Goal: Use online tool/utility: Utilize a website feature to perform a specific function

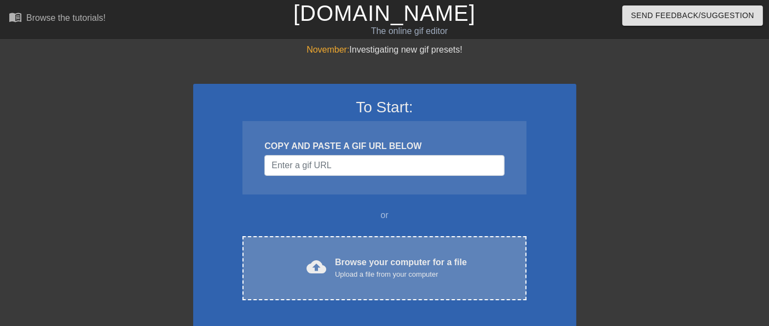
click at [335, 269] on div "Upload a file from your computer" at bounding box center [401, 274] width 132 height 11
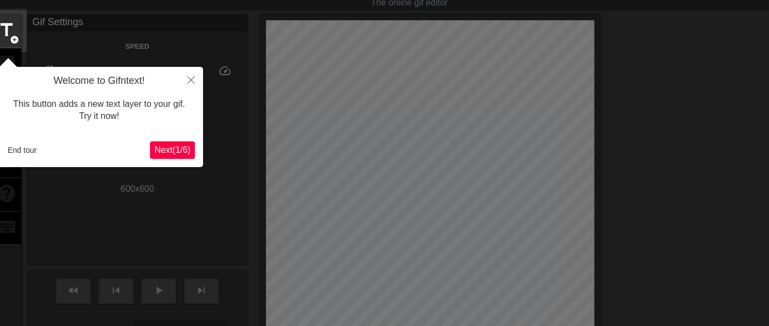
scroll to position [26, 0]
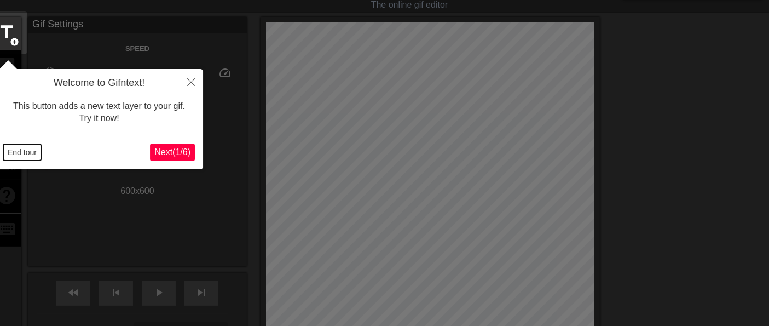
click at [31, 151] on button "End tour" at bounding box center [22, 152] width 38 height 16
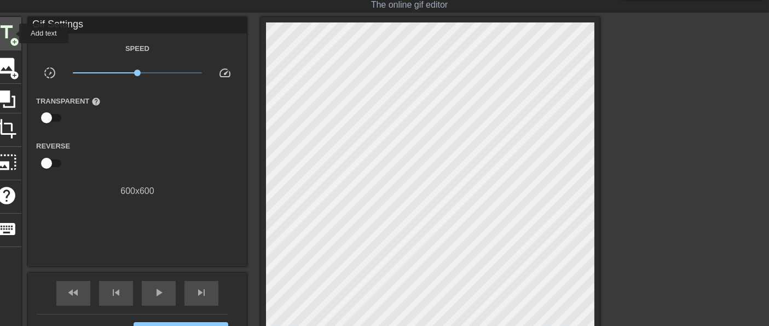
click at [12, 33] on span "title" at bounding box center [6, 32] width 21 height 21
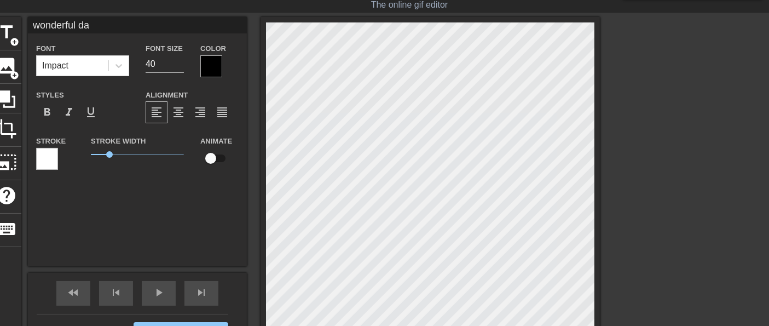
type input "wonderful day!"
drag, startPoint x: 109, startPoint y: 154, endPoint x: 75, endPoint y: 157, distance: 34.1
click at [75, 157] on div "Stroke Stroke Width 0 Animate" at bounding box center [137, 156] width 219 height 45
click at [48, 111] on span "format_bold" at bounding box center [47, 112] width 13 height 13
click at [119, 64] on icon at bounding box center [118, 65] width 11 height 11
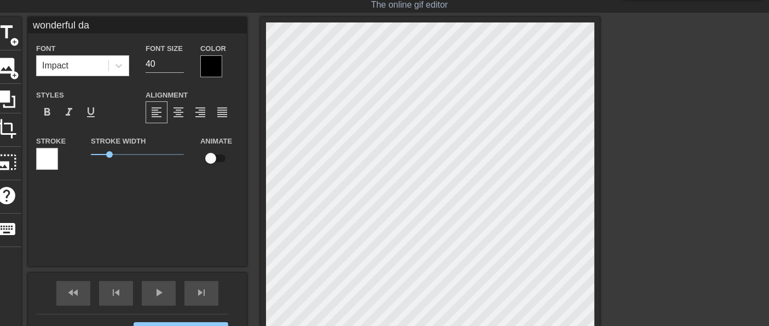
click div "Brush Script MT"
click at [212, 62] on div at bounding box center [211, 66] width 22 height 22
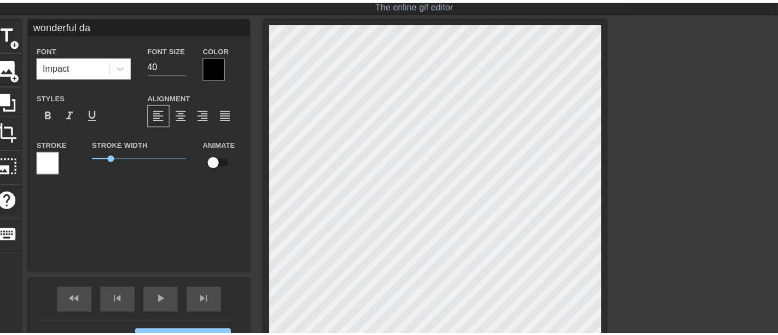
type input "#FBF7F7"
click div
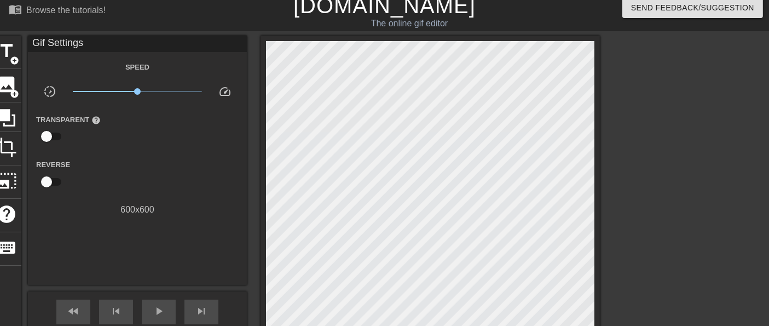
scroll to position [61, 0]
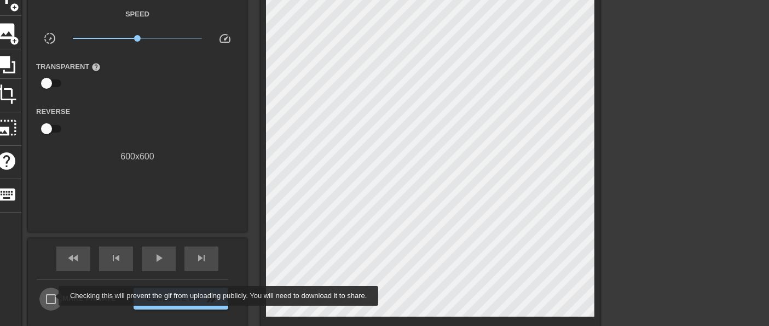
click at [51, 296] on input "Make Private" at bounding box center [50, 298] width 23 height 23
checkbox input "true"
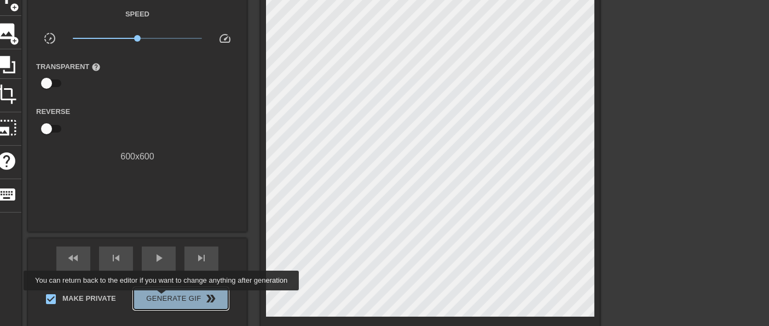
click at [163, 298] on span "Generate Gif double_arrow" at bounding box center [181, 298] width 86 height 13
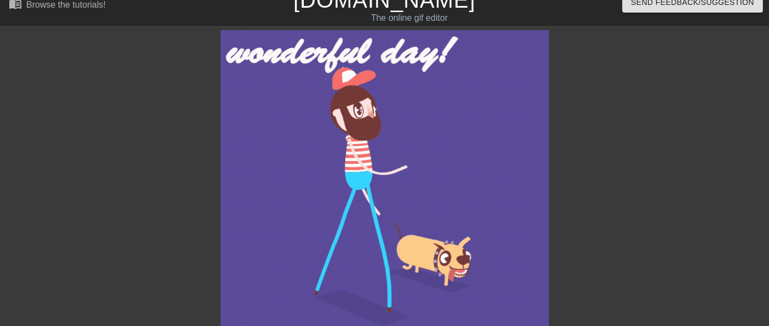
scroll to position [0, 0]
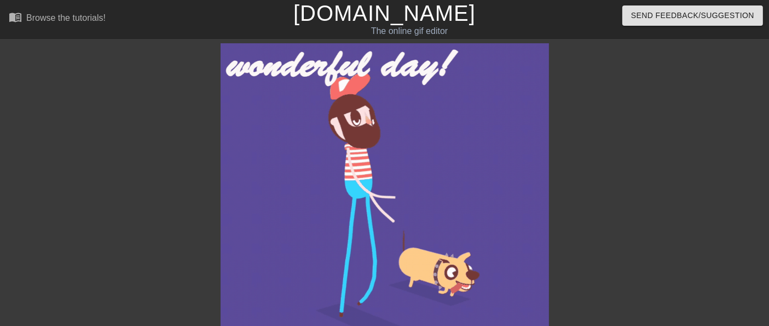
click at [395, 12] on link "[DOMAIN_NAME]" at bounding box center [384, 13] width 182 height 24
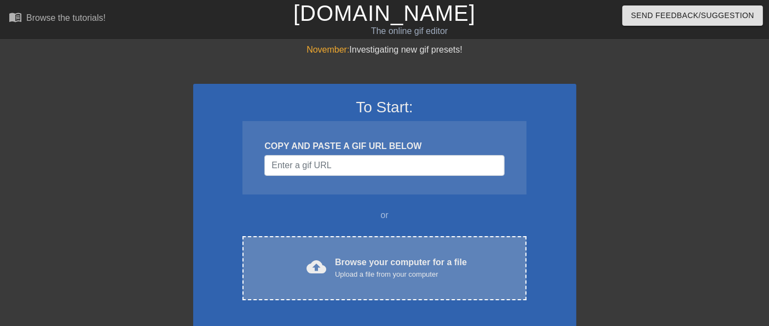
click at [383, 260] on div "Browse your computer for a file Upload a file from your computer" at bounding box center [401, 268] width 132 height 24
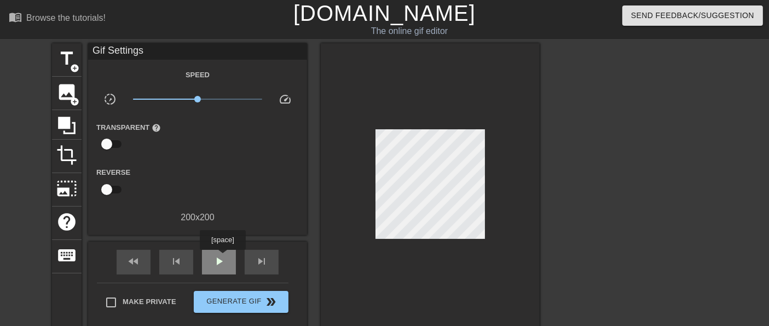
click at [222, 257] on span "play_arrow" at bounding box center [218, 261] width 13 height 13
click at [226, 260] on div "pause" at bounding box center [219, 262] width 34 height 25
click at [221, 263] on span "play_arrow" at bounding box center [218, 261] width 13 height 13
type input "100"
click at [226, 263] on div "pause" at bounding box center [219, 262] width 34 height 25
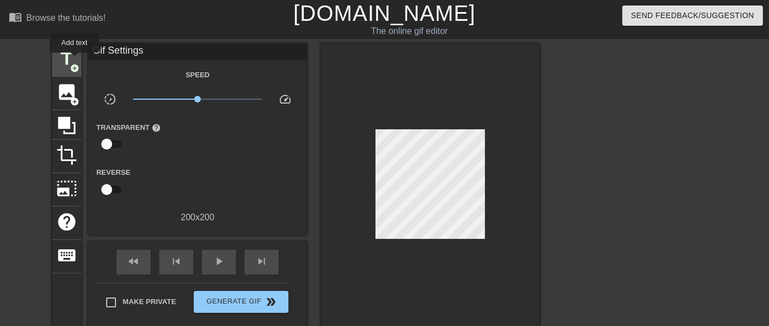
click at [74, 60] on span "title" at bounding box center [66, 58] width 21 height 21
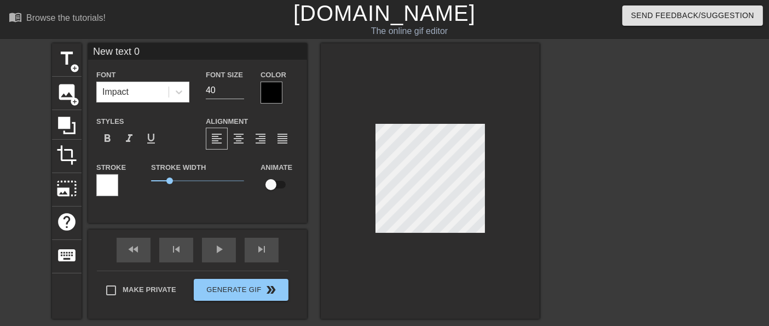
drag, startPoint x: 156, startPoint y: 52, endPoint x: 91, endPoint y: 50, distance: 65.2
click at [91, 50] on input "New text 0" at bounding box center [197, 51] width 219 height 16
type input "happy day!"
drag, startPoint x: 166, startPoint y: 178, endPoint x: 139, endPoint y: 183, distance: 28.3
click at [139, 183] on div "Stroke Stroke Width 0 Animate" at bounding box center [197, 182] width 219 height 45
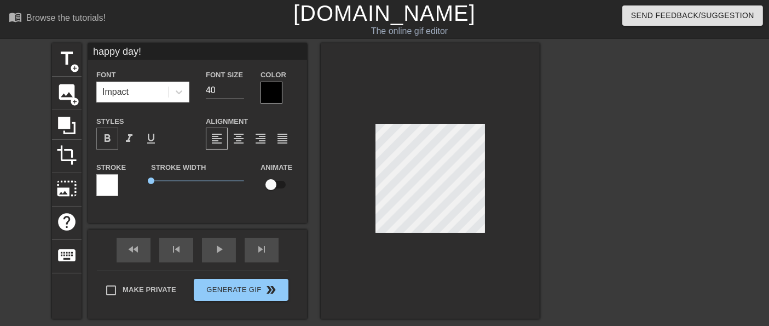
click at [111, 136] on span "format_bold" at bounding box center [107, 138] width 13 height 13
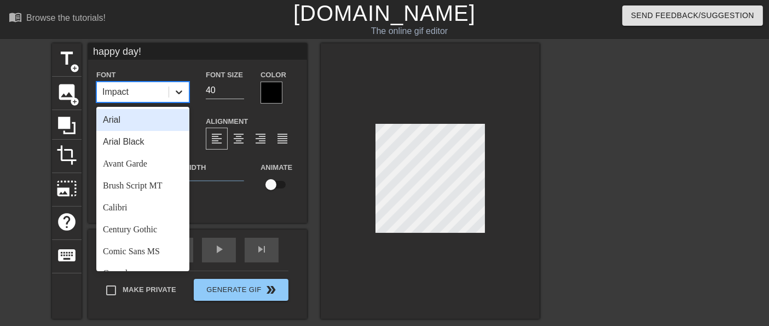
click at [181, 93] on icon at bounding box center [179, 91] width 11 height 11
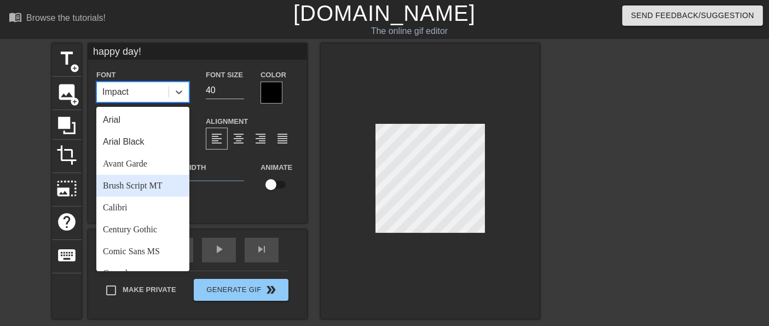
click at [134, 187] on div "Brush Script MT" at bounding box center [142, 186] width 93 height 22
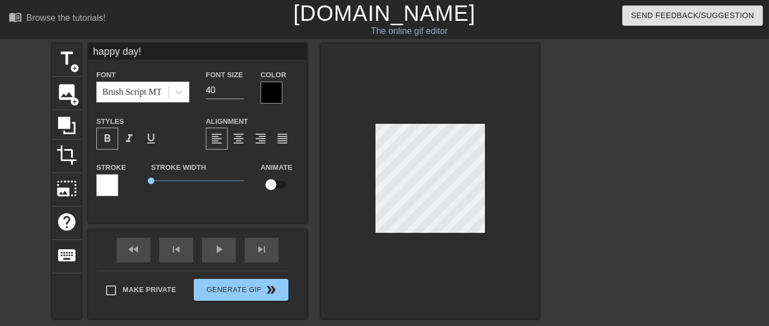
click at [268, 92] on div at bounding box center [272, 93] width 22 height 22
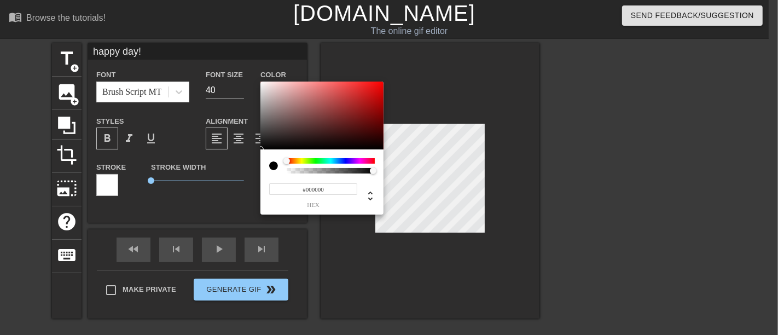
type input "#F5ECEC"
click at [265, 84] on div at bounding box center [322, 116] width 123 height 68
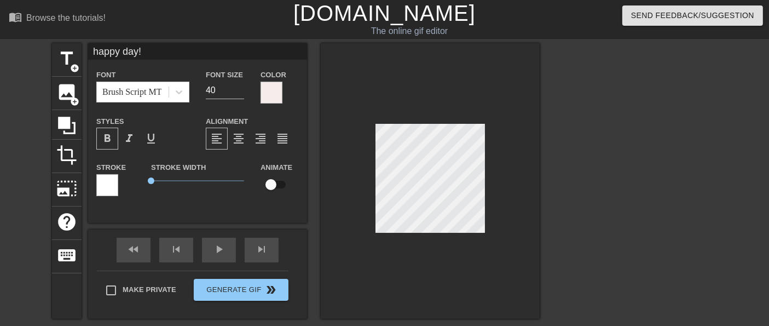
click at [275, 90] on div at bounding box center [272, 93] width 22 height 22
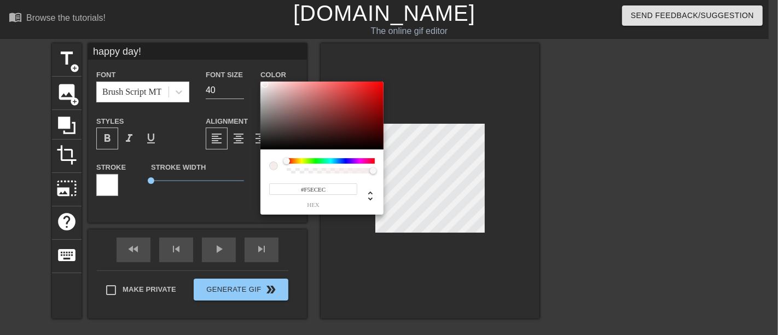
type input "#EF0C0C"
click at [378, 86] on div at bounding box center [322, 116] width 123 height 68
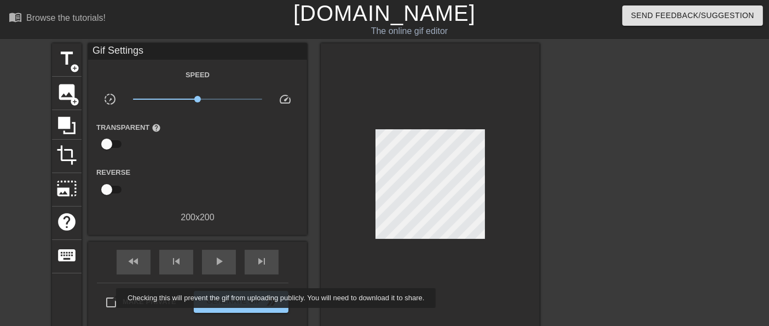
drag, startPoint x: 109, startPoint y: 298, endPoint x: 189, endPoint y: 302, distance: 80.0
click at [114, 299] on input "Make Private" at bounding box center [111, 302] width 23 height 23
checkbox input "true"
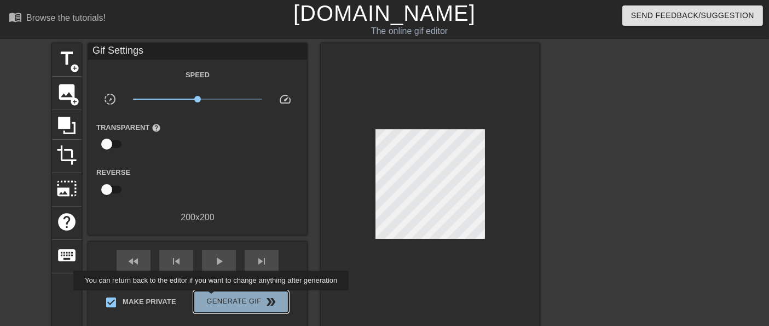
click at [212, 298] on span "Generate Gif double_arrow" at bounding box center [241, 301] width 86 height 13
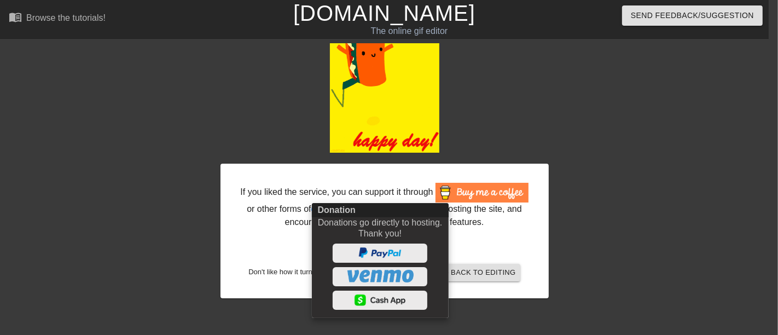
click at [405, 16] on div at bounding box center [389, 167] width 778 height 335
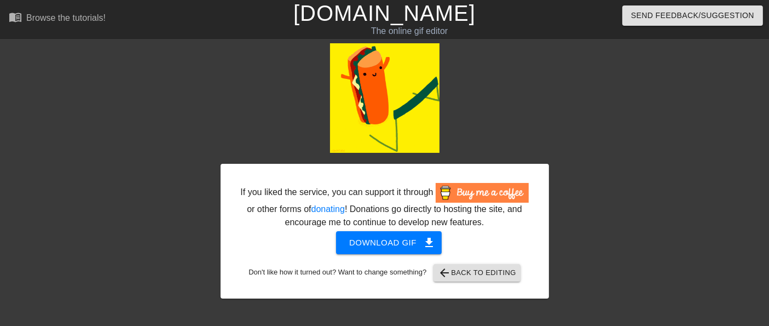
click at [405, 16] on link "[DOMAIN_NAME]" at bounding box center [384, 13] width 182 height 24
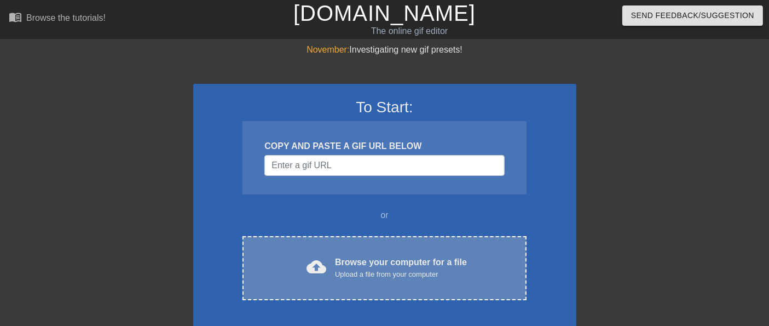
click at [362, 253] on div "cloud_upload Browse your computer for a file Upload a file from your computer C…" at bounding box center [385, 268] width 284 height 64
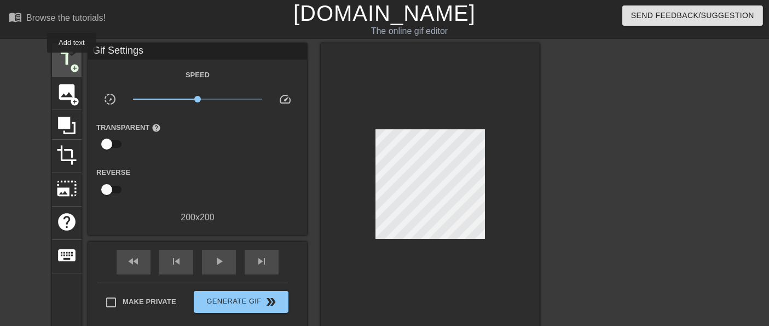
click at [72, 60] on span "title" at bounding box center [66, 58] width 21 height 21
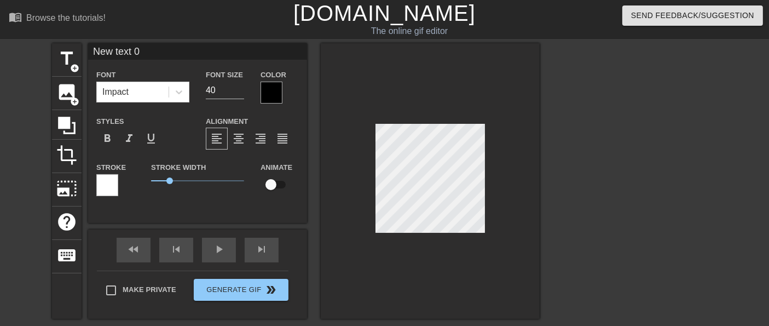
drag, startPoint x: 151, startPoint y: 51, endPoint x: 82, endPoint y: 50, distance: 68.4
click at [82, 50] on div "title add_circle image add_circle crop photo_size_select_large help keyboard Ne…" at bounding box center [296, 180] width 488 height 275
type input "happy day!"
drag, startPoint x: 171, startPoint y: 184, endPoint x: 130, endPoint y: 177, distance: 41.8
click at [136, 187] on div "Stroke Stroke Width 0 Animate" at bounding box center [197, 182] width 219 height 45
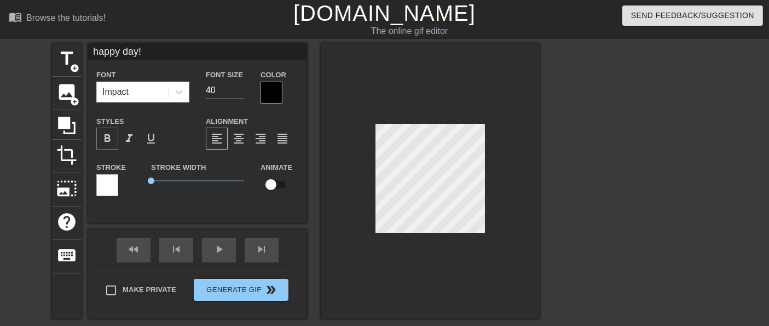
click at [108, 140] on span "format_bold" at bounding box center [107, 138] width 13 height 13
click at [178, 90] on icon at bounding box center [179, 91] width 11 height 11
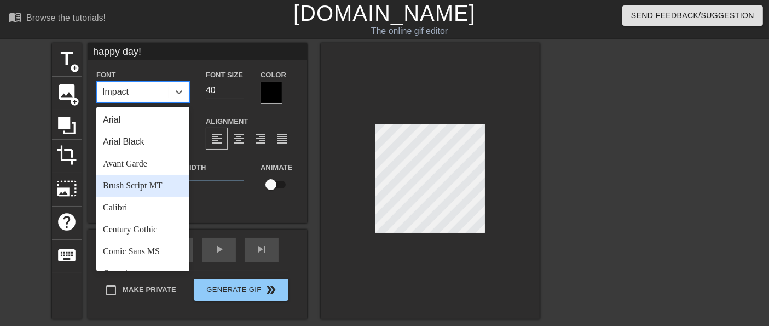
click at [146, 184] on div "Brush Script MT" at bounding box center [142, 186] width 93 height 22
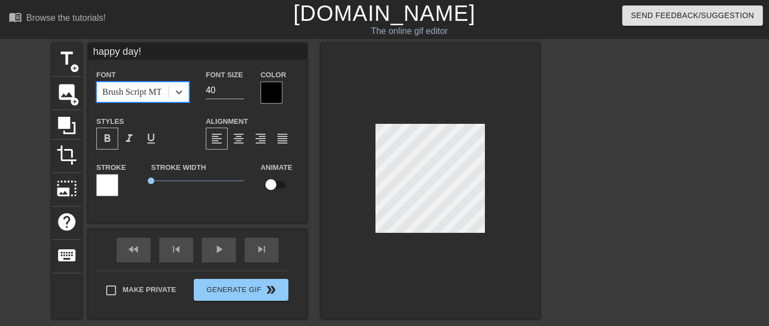
click at [267, 89] on div at bounding box center [272, 93] width 22 height 22
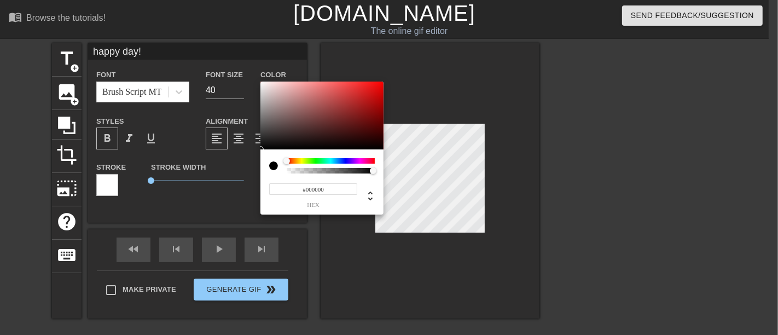
type input "#F90B0B"
click at [378, 83] on div at bounding box center [322, 116] width 123 height 68
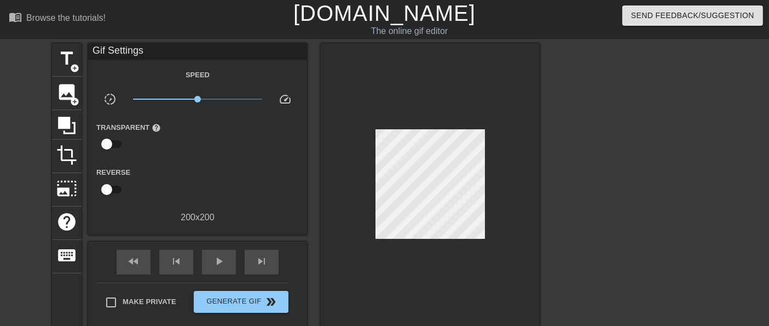
click at [112, 287] on div "Make Private Generate Gif double_arrow" at bounding box center [193, 303] width 192 height 43
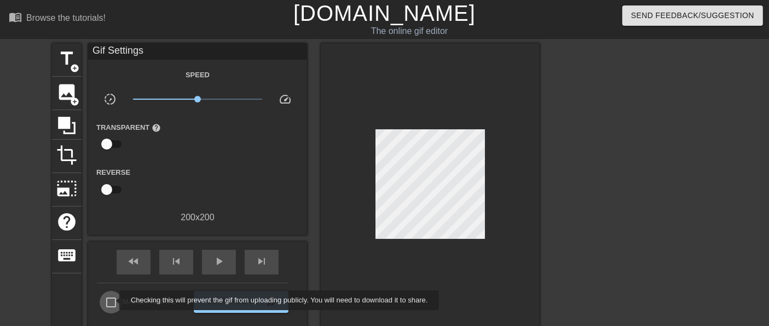
click at [112, 300] on input "Make Private" at bounding box center [111, 302] width 23 height 23
checkbox input "true"
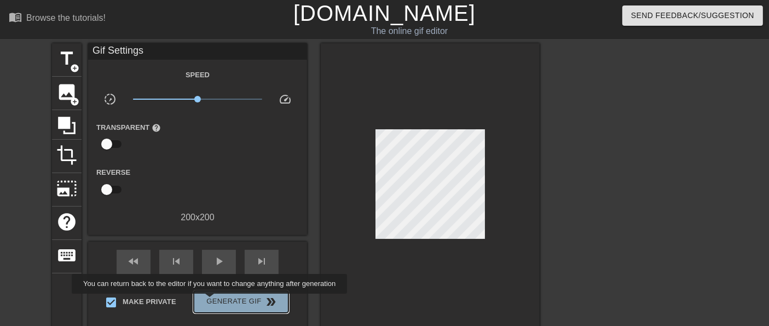
click at [211, 301] on span "Generate Gif double_arrow" at bounding box center [241, 301] width 86 height 13
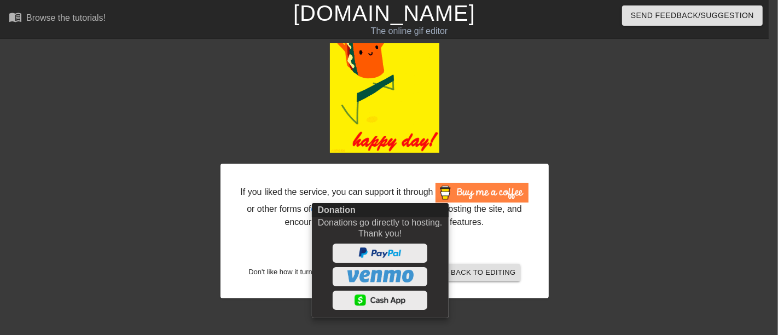
click at [395, 14] on div at bounding box center [389, 167] width 778 height 335
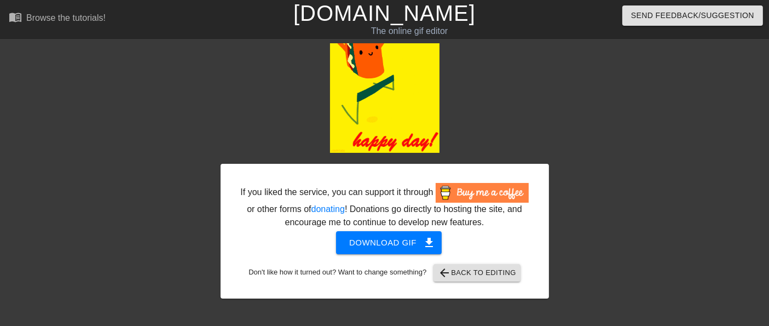
click at [395, 15] on link "[DOMAIN_NAME]" at bounding box center [384, 13] width 182 height 24
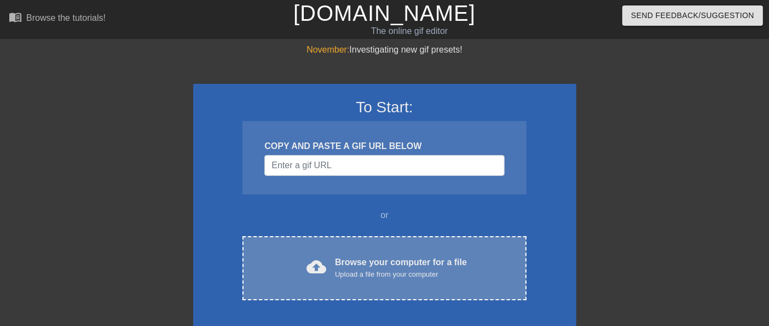
click at [349, 267] on div "Browse your computer for a file Upload a file from your computer" at bounding box center [401, 268] width 132 height 24
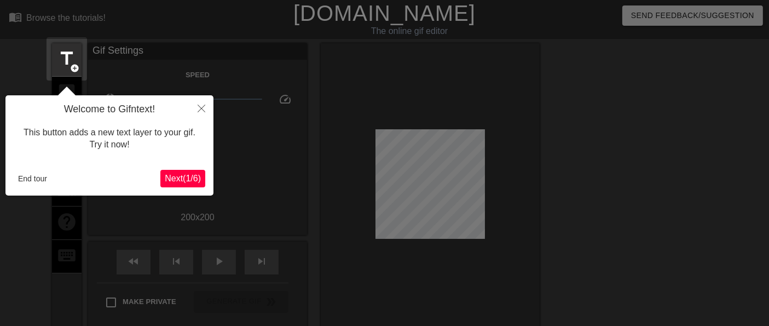
scroll to position [26, 0]
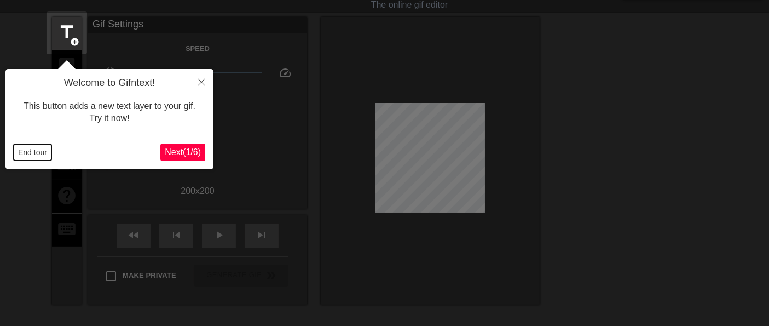
click at [41, 150] on button "End tour" at bounding box center [33, 152] width 38 height 16
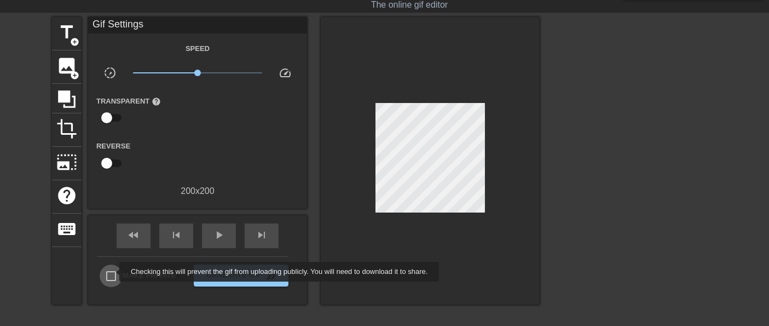
click at [112, 272] on input "Make Private" at bounding box center [111, 275] width 23 height 23
click at [109, 272] on input "Make Private" at bounding box center [111, 275] width 23 height 23
checkbox input "false"
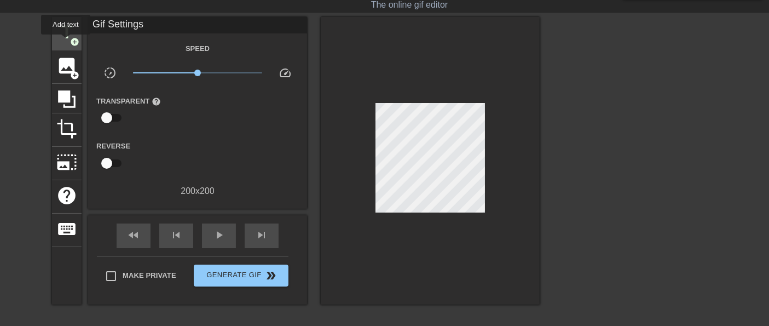
click at [66, 42] on span "title" at bounding box center [66, 32] width 21 height 21
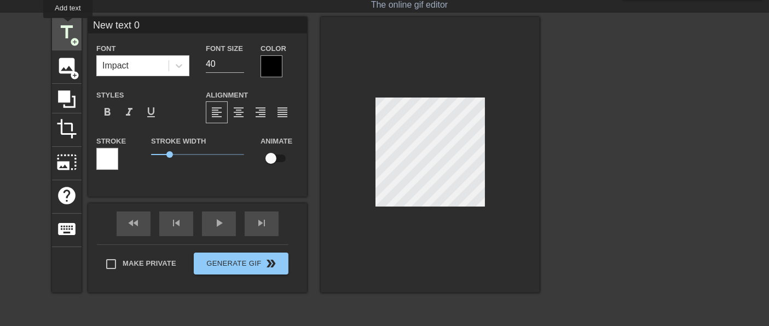
drag, startPoint x: 154, startPoint y: 27, endPoint x: 68, endPoint y: 26, distance: 86.5
click at [68, 26] on div "title add_circle image add_circle crop photo_size_select_large help keyboard Ne…" at bounding box center [296, 154] width 488 height 275
type input "good day!"
click at [113, 108] on span "format_bold" at bounding box center [107, 112] width 13 height 13
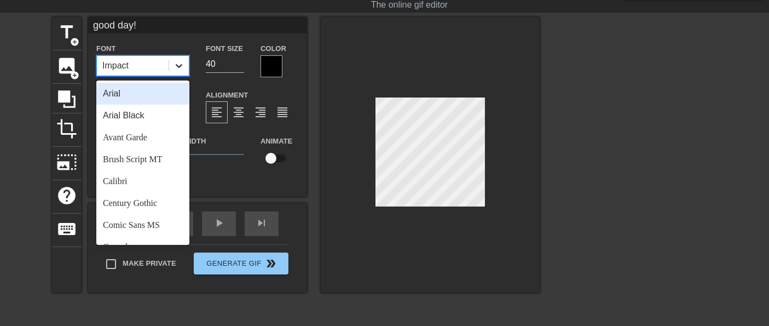
click at [180, 66] on icon at bounding box center [179, 65] width 11 height 11
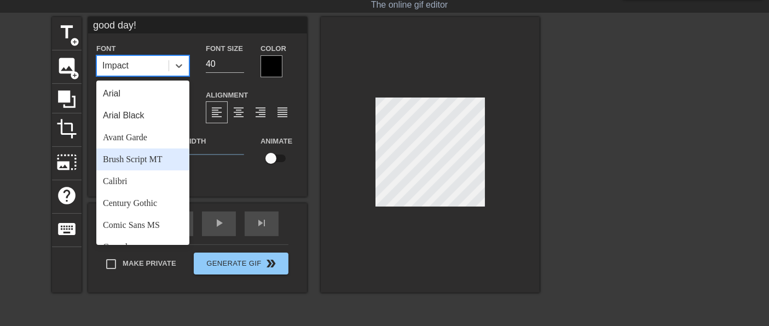
click at [151, 159] on div "Brush Script MT" at bounding box center [142, 159] width 93 height 22
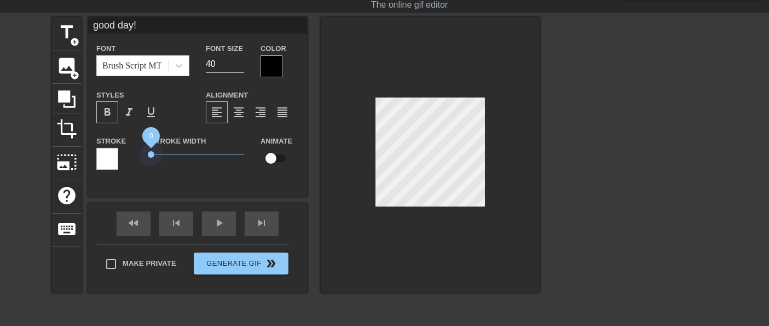
drag, startPoint x: 167, startPoint y: 158, endPoint x: 131, endPoint y: 164, distance: 36.5
click at [131, 164] on div "Stroke Stroke Width 0 Animate" at bounding box center [197, 156] width 219 height 45
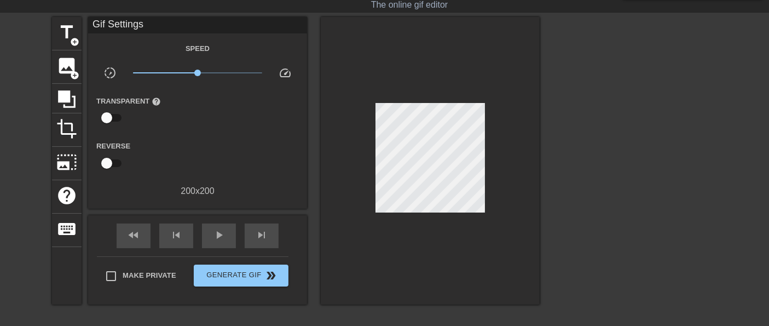
click at [112, 260] on div "Make Private Generate Gif double_arrow" at bounding box center [193, 277] width 192 height 43
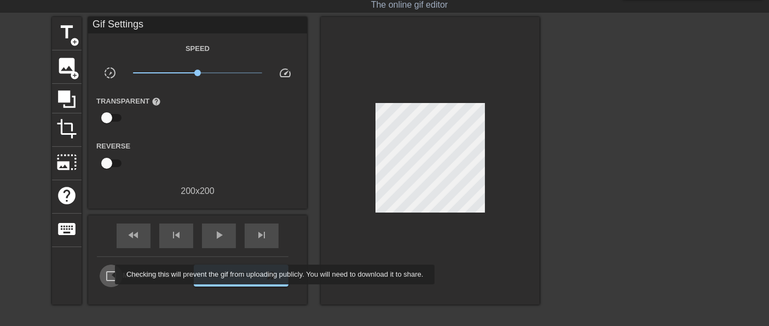
click at [108, 274] on input "Make Private" at bounding box center [111, 275] width 23 height 23
checkbox input "true"
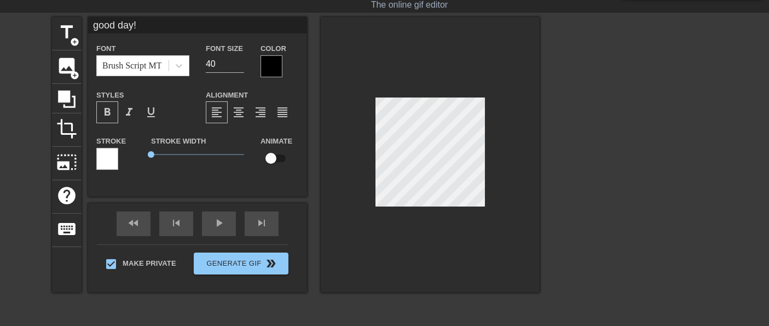
click at [279, 63] on div at bounding box center [272, 66] width 22 height 22
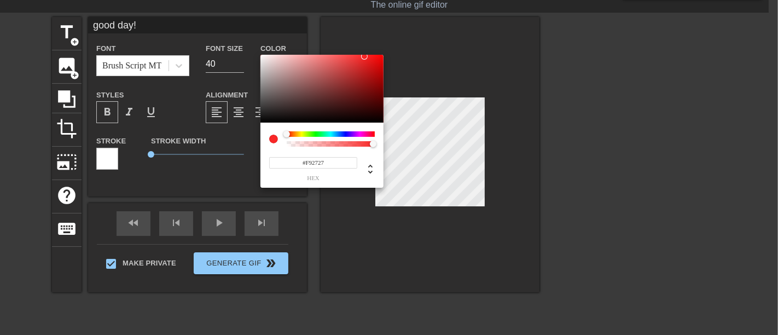
click at [262, 57] on div at bounding box center [322, 89] width 123 height 68
type input "#F3EEEE"
click at [263, 59] on div at bounding box center [322, 89] width 123 height 68
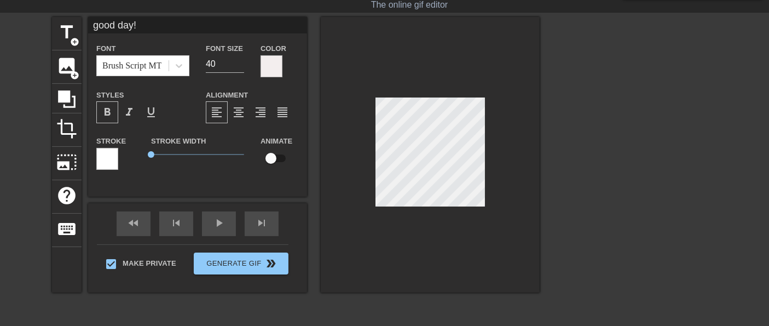
click at [491, 165] on div at bounding box center [430, 154] width 219 height 275
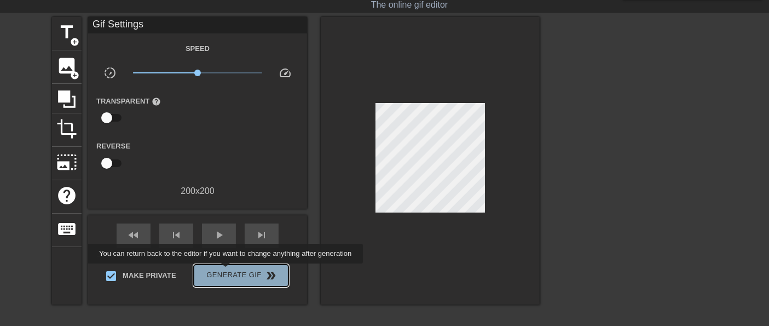
click at [227, 271] on span "Generate Gif double_arrow" at bounding box center [241, 275] width 86 height 13
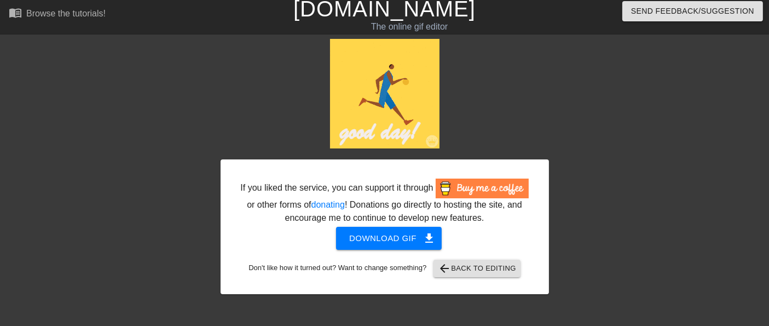
scroll to position [0, 0]
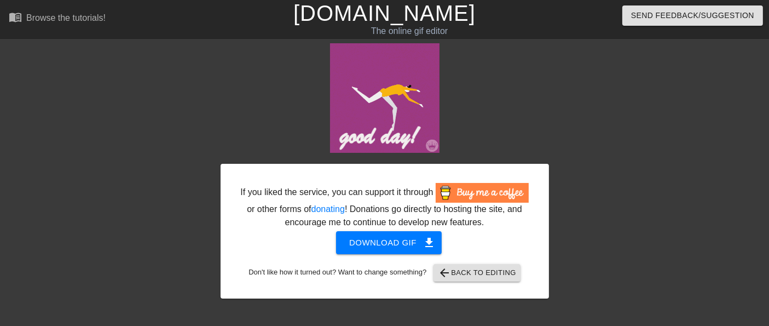
click at [401, 16] on link "[DOMAIN_NAME]" at bounding box center [384, 13] width 182 height 24
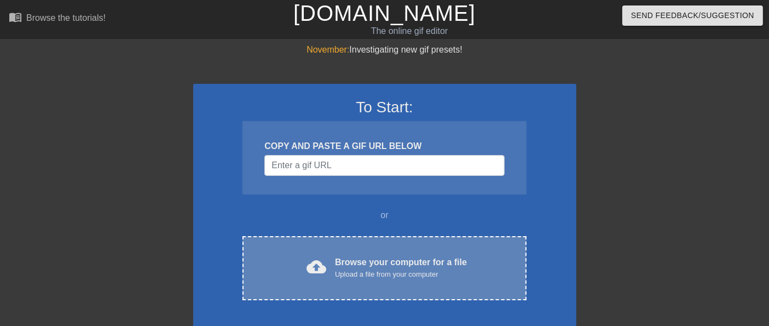
click at [374, 254] on div "cloud_upload Browse your computer for a file Upload a file from your computer C…" at bounding box center [385, 268] width 284 height 64
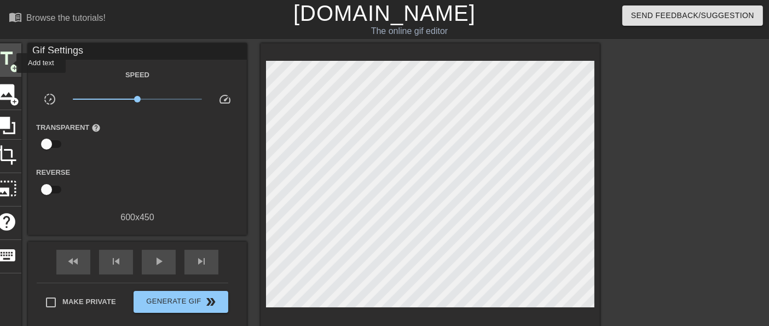
click at [9, 63] on span "title" at bounding box center [6, 58] width 21 height 21
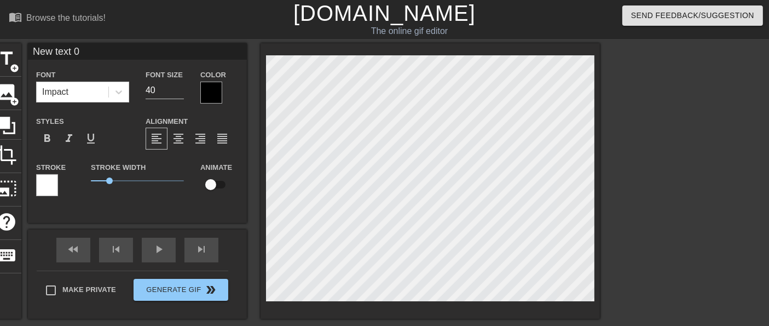
drag, startPoint x: 86, startPoint y: 51, endPoint x: 31, endPoint y: 54, distance: 54.8
click at [31, 54] on input "New text 0" at bounding box center [137, 51] width 219 height 16
type input "NiceDay!"
drag, startPoint x: 107, startPoint y: 181, endPoint x: 74, endPoint y: 182, distance: 32.9
click at [74, 182] on div "Stroke Stroke Width 0 Animate" at bounding box center [137, 182] width 219 height 45
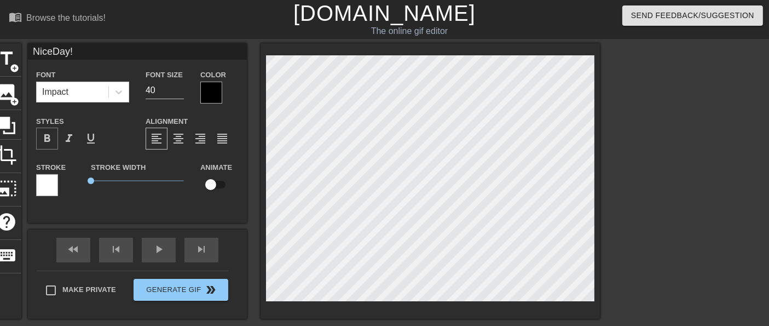
click at [44, 138] on span "format_bold" at bounding box center [47, 138] width 13 height 13
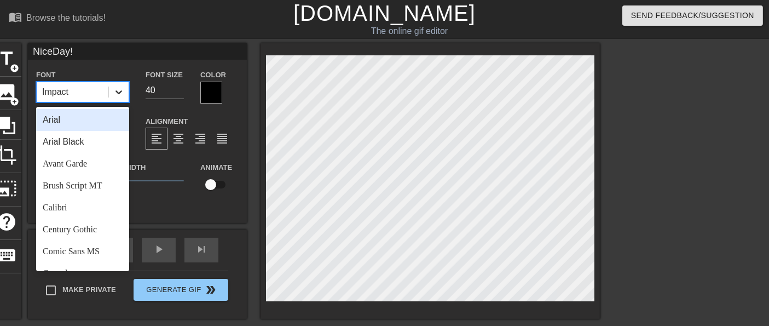
click at [117, 91] on icon at bounding box center [119, 92] width 7 height 4
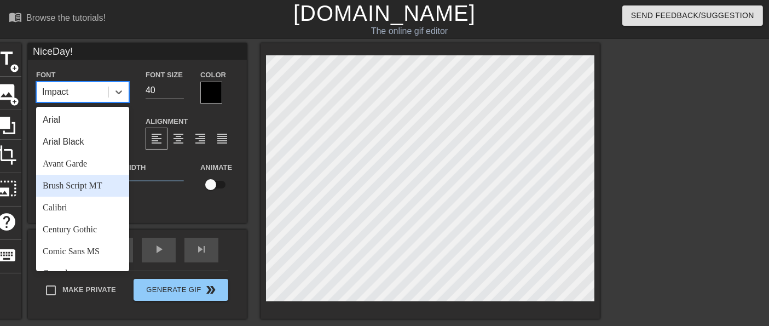
click at [83, 186] on div "Brush Script MT" at bounding box center [82, 186] width 93 height 22
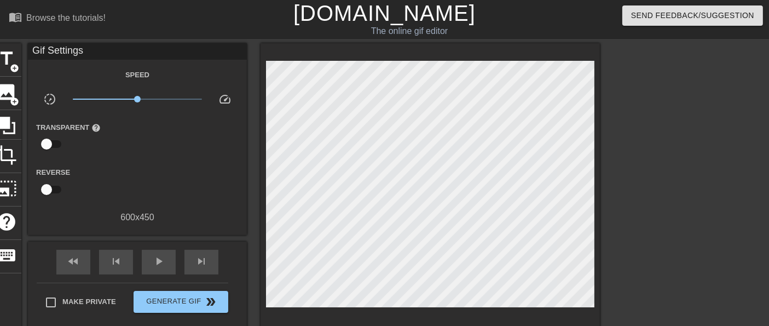
click at [55, 287] on div "Make Private Generate Gif double_arrow" at bounding box center [133, 303] width 192 height 43
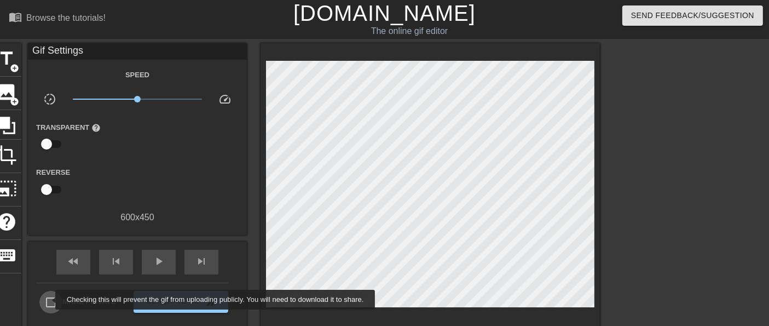
click at [48, 299] on input "Make Private" at bounding box center [50, 302] width 23 height 23
checkbox input "true"
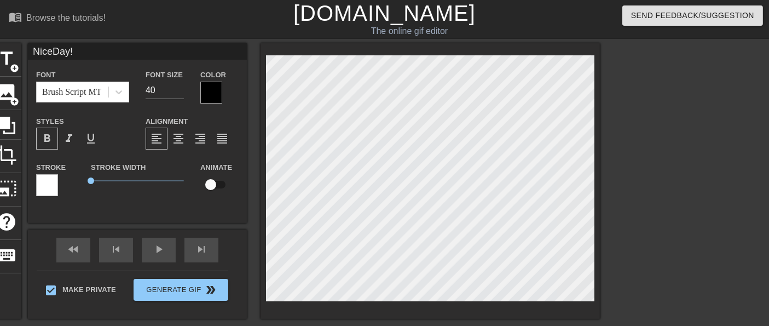
click at [214, 91] on div at bounding box center [211, 93] width 22 height 22
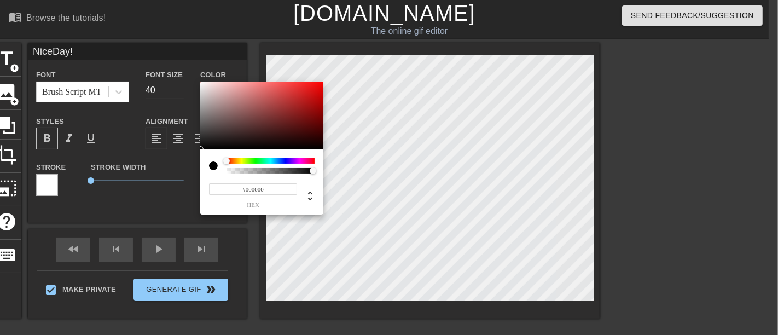
type input "#F30808"
click at [320, 85] on div at bounding box center [261, 116] width 123 height 68
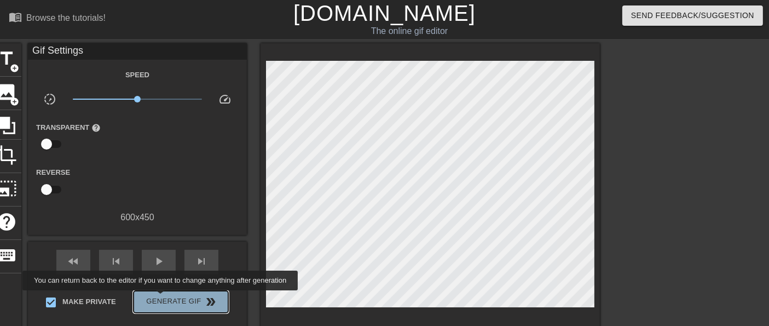
click at [161, 298] on span "Generate Gif double_arrow" at bounding box center [181, 301] width 86 height 13
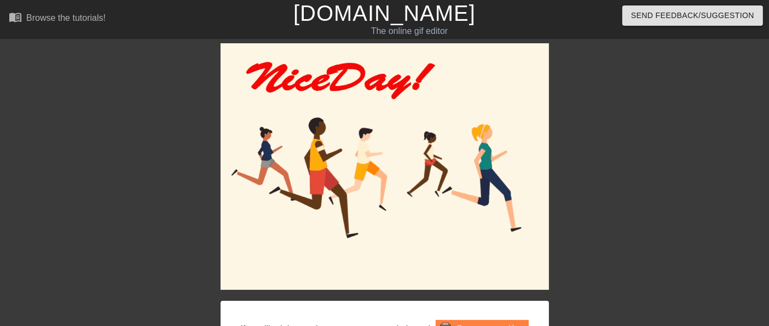
click at [417, 15] on link "[DOMAIN_NAME]" at bounding box center [384, 13] width 182 height 24
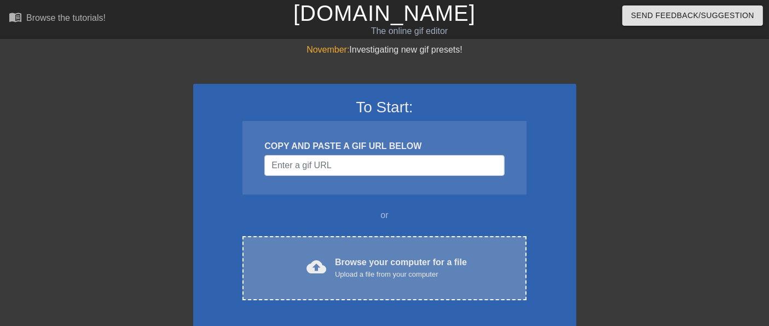
click at [366, 264] on div "Browse your computer for a file Upload a file from your computer" at bounding box center [401, 268] width 132 height 24
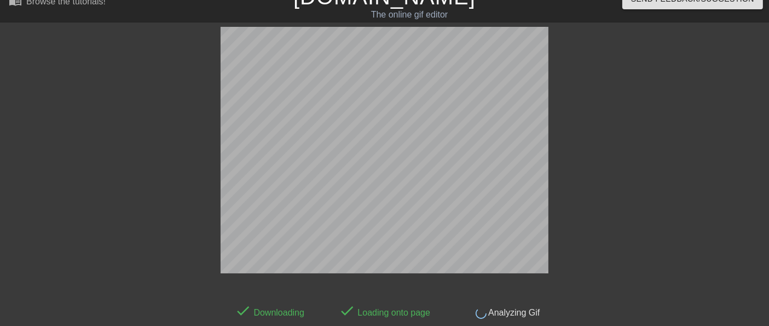
scroll to position [26, 0]
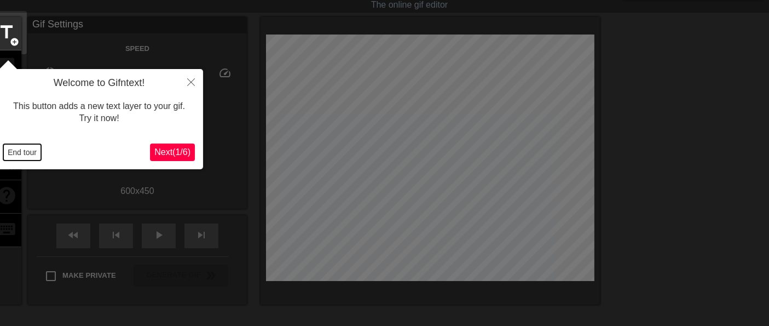
click at [26, 154] on button "End tour" at bounding box center [22, 152] width 38 height 16
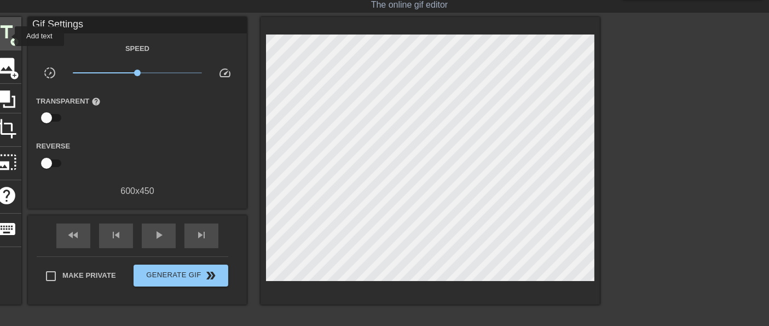
click at [8, 36] on span "title" at bounding box center [6, 32] width 21 height 21
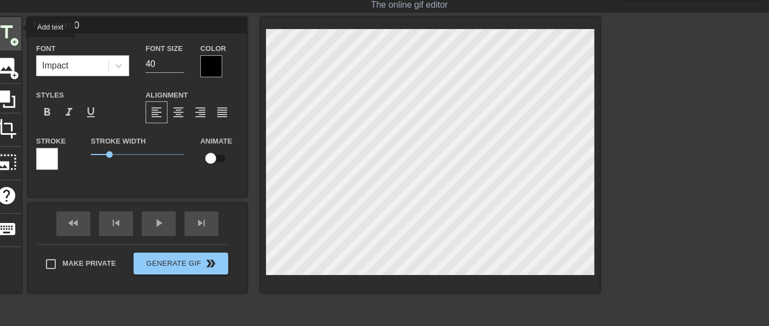
drag, startPoint x: 83, startPoint y: 27, endPoint x: 19, endPoint y: 27, distance: 64.1
click at [19, 27] on div "title add_circle image add_circle crop photo_size_select_large help keyboard Ne…" at bounding box center [296, 154] width 608 height 275
click at [47, 21] on input at bounding box center [137, 25] width 219 height 16
type input "Good Day!"
click at [56, 110] on div "format_bold" at bounding box center [47, 112] width 22 height 22
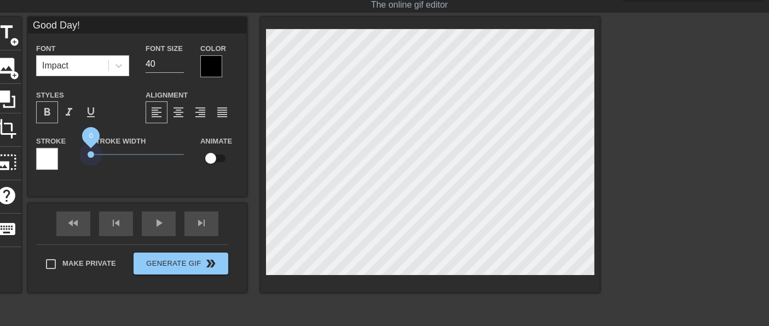
drag, startPoint x: 108, startPoint y: 157, endPoint x: 68, endPoint y: 160, distance: 40.1
click at [68, 160] on div "Stroke Stroke Width 0 Animate" at bounding box center [137, 156] width 219 height 45
click at [118, 66] on icon at bounding box center [119, 66] width 7 height 4
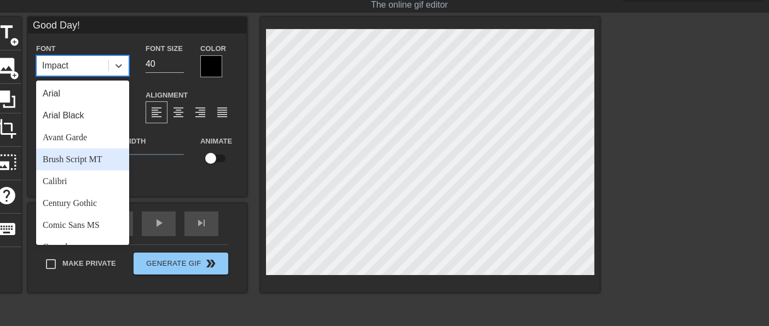
click at [82, 160] on div "Brush Script MT" at bounding box center [82, 159] width 93 height 22
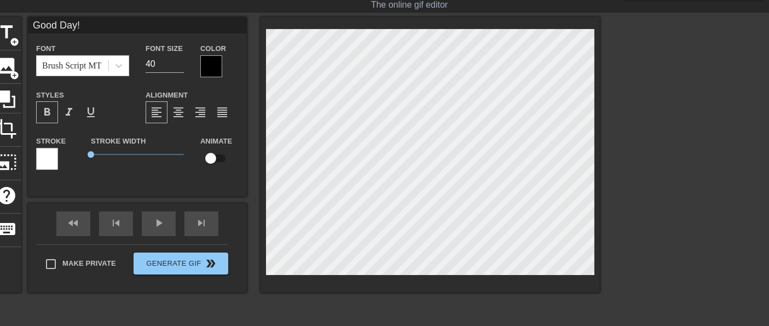
click at [212, 65] on div at bounding box center [211, 66] width 22 height 22
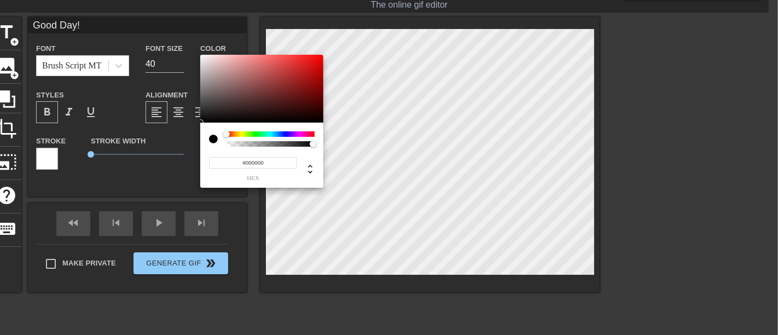
type input "#EF0909"
click at [319, 59] on div at bounding box center [261, 89] width 123 height 68
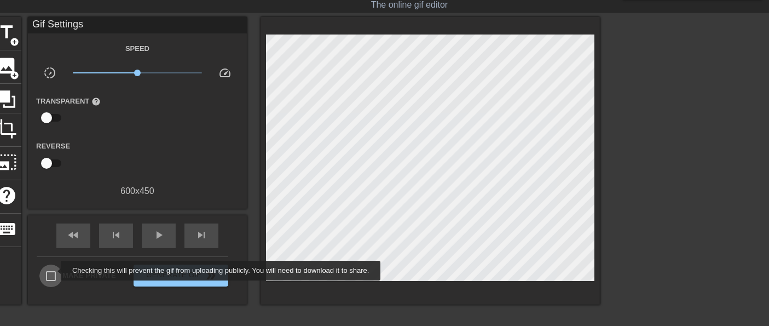
click at [53, 271] on input "Make Private" at bounding box center [50, 275] width 23 height 23
checkbox input "true"
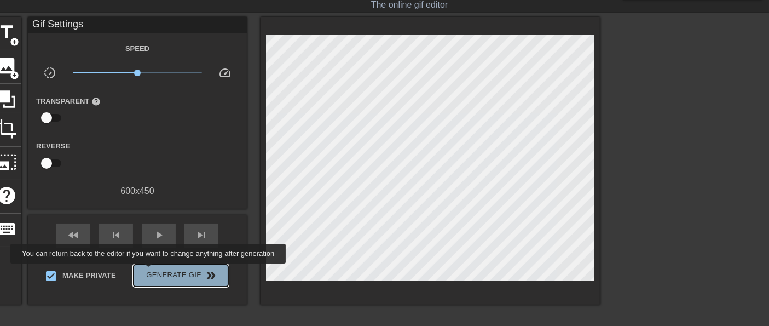
click at [149, 271] on span "Generate Gif double_arrow" at bounding box center [181, 275] width 86 height 13
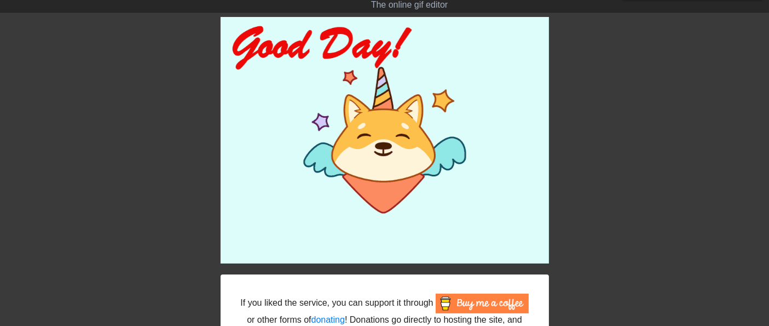
scroll to position [0, 0]
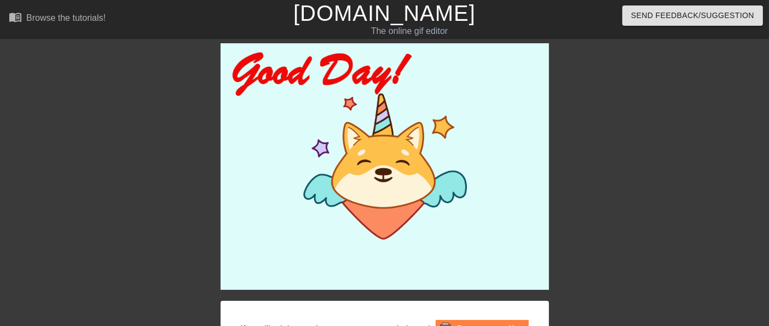
click at [425, 13] on link "[DOMAIN_NAME]" at bounding box center [384, 13] width 182 height 24
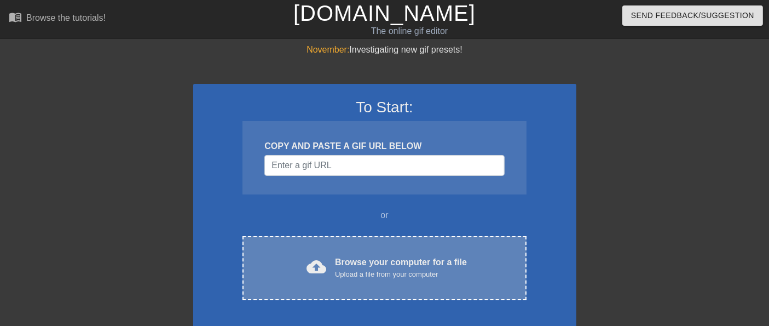
click at [386, 272] on div "Upload a file from your computer" at bounding box center [401, 274] width 132 height 11
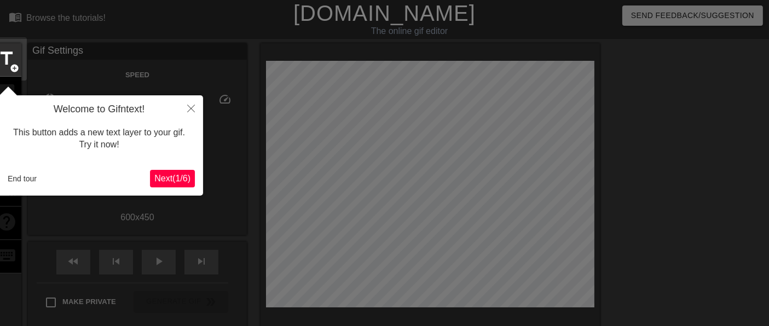
scroll to position [26, 0]
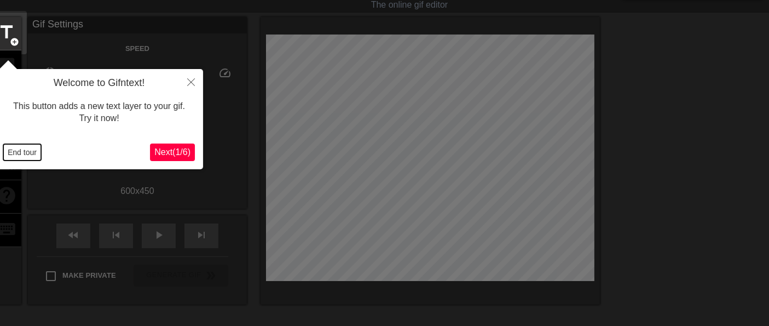
click at [16, 151] on button "End tour" at bounding box center [22, 152] width 38 height 16
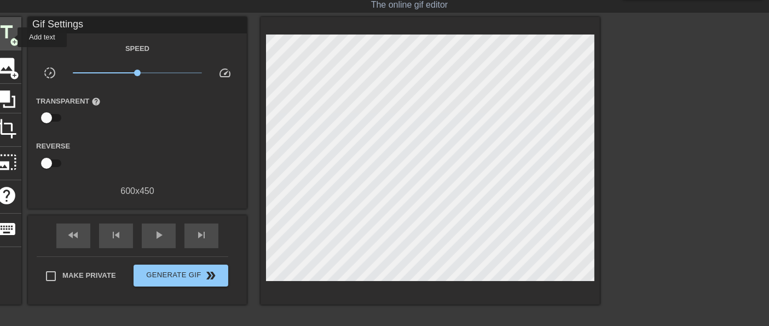
click at [10, 37] on span "add_circle" at bounding box center [14, 41] width 9 height 9
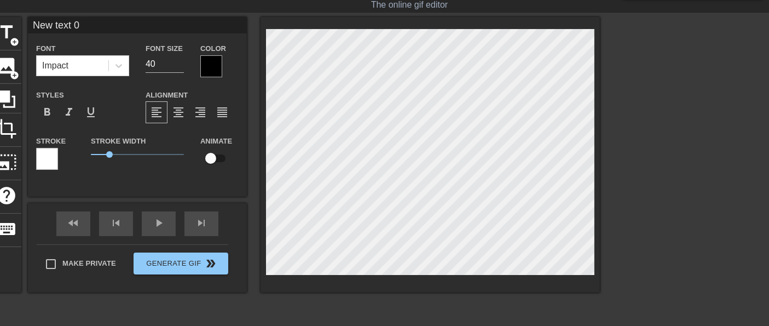
drag, startPoint x: 90, startPoint y: 27, endPoint x: 25, endPoint y: 23, distance: 65.3
click at [25, 23] on div "title add_circle image add_circle crop photo_size_select_large help keyboard Ne…" at bounding box center [296, 154] width 608 height 275
type input "Happy Day!"
drag, startPoint x: 105, startPoint y: 152, endPoint x: 72, endPoint y: 146, distance: 33.4
click at [78, 155] on div "Stroke Stroke Width 0 Animate" at bounding box center [137, 156] width 219 height 45
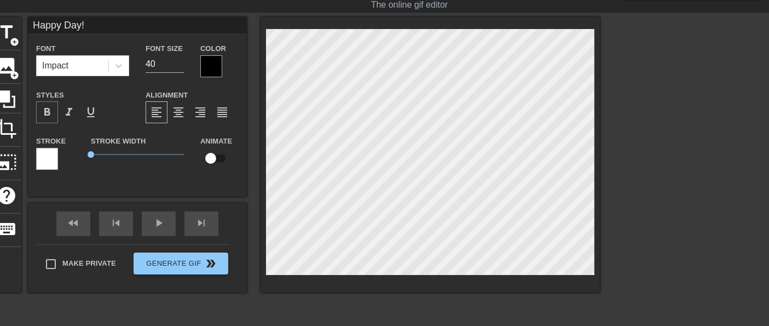
click at [47, 113] on span "format_bold" at bounding box center [47, 112] width 13 height 13
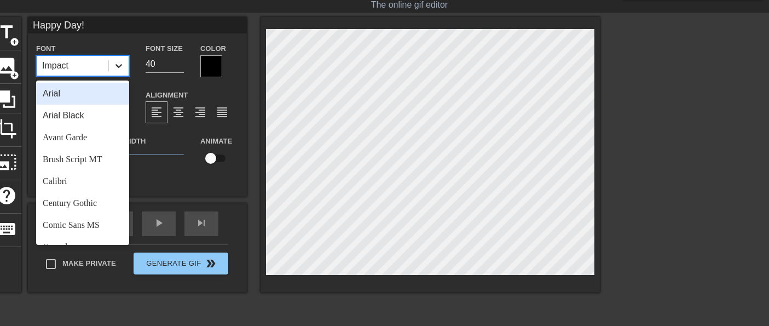
click at [122, 63] on icon at bounding box center [118, 65] width 11 height 11
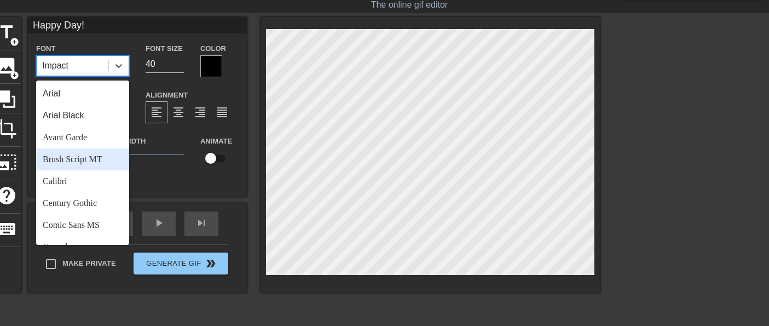
click at [91, 159] on div "Brush Script MT" at bounding box center [82, 159] width 93 height 22
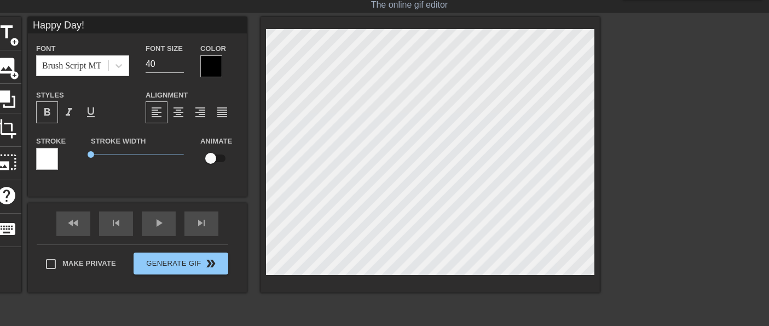
click at [218, 62] on div at bounding box center [211, 66] width 22 height 22
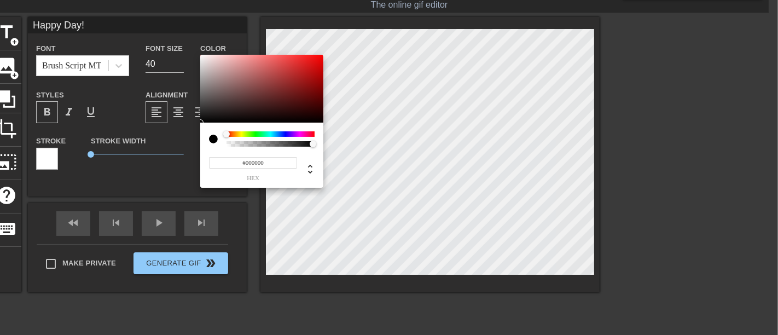
type input "#FBF6F6"
click at [203, 56] on div at bounding box center [261, 89] width 123 height 68
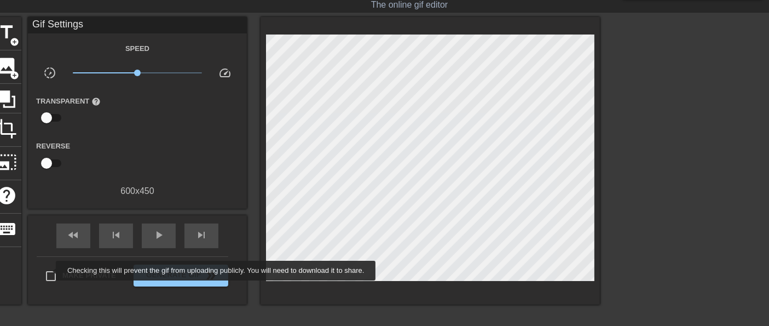
click at [49, 271] on input "Make Private" at bounding box center [50, 275] width 23 height 23
checkbox input "true"
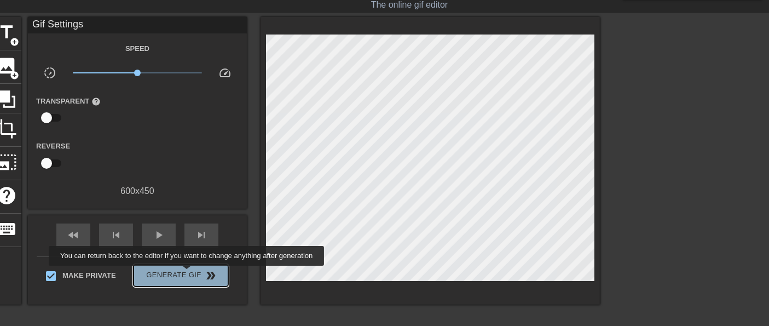
click at [188, 273] on span "Generate Gif double_arrow" at bounding box center [181, 275] width 86 height 13
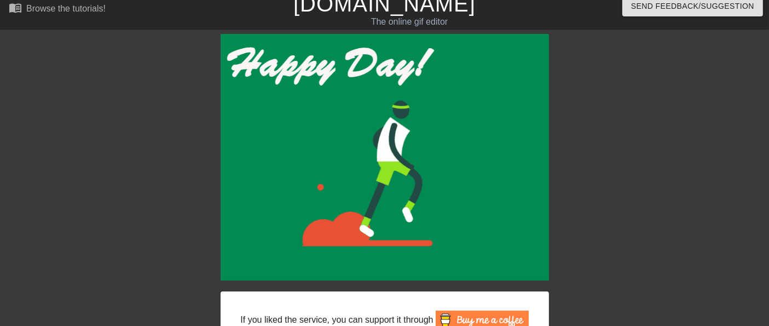
scroll to position [0, 0]
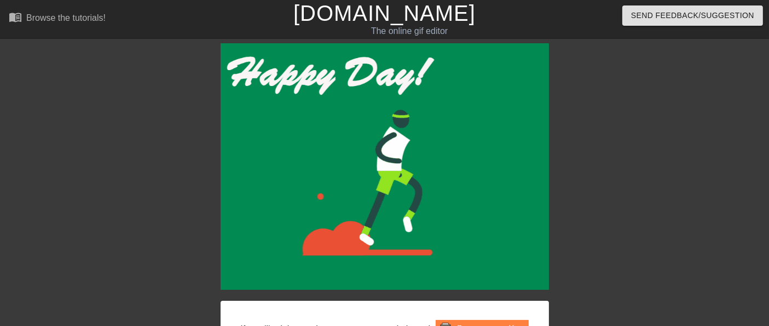
click at [371, 20] on link "[DOMAIN_NAME]" at bounding box center [384, 13] width 182 height 24
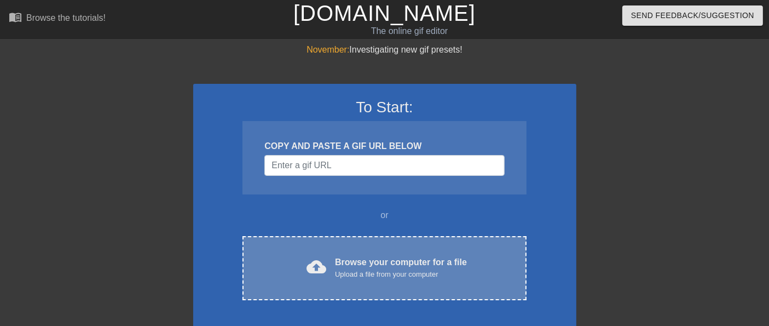
click at [356, 264] on div "Browse your computer for a file Upload a file from your computer" at bounding box center [401, 268] width 132 height 24
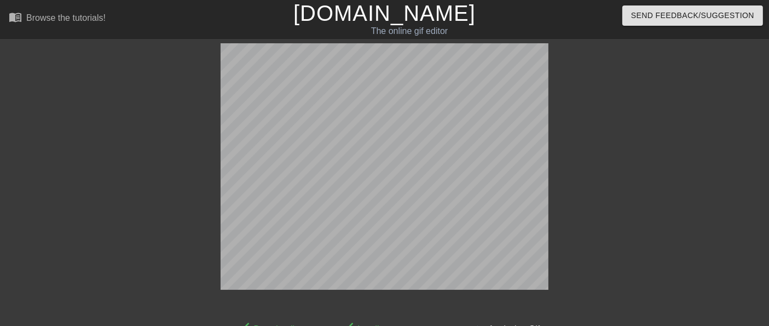
scroll to position [26, 0]
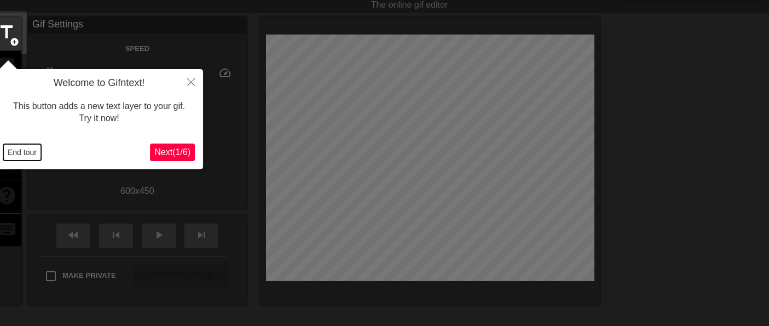
click at [29, 153] on button "End tour" at bounding box center [22, 152] width 38 height 16
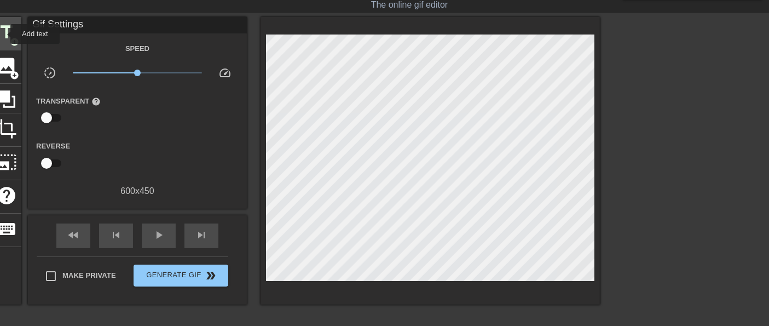
click at [4, 34] on span "title" at bounding box center [6, 32] width 21 height 21
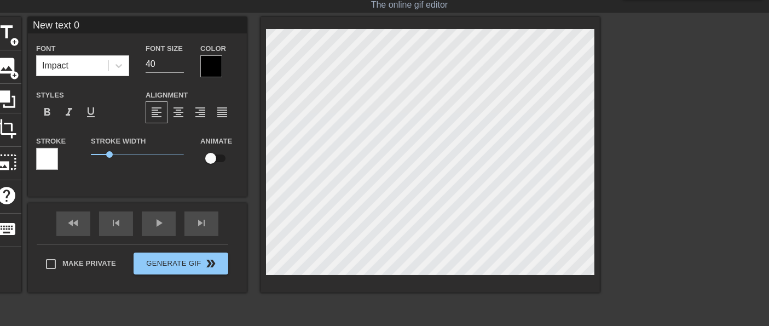
drag, startPoint x: 81, startPoint y: 25, endPoint x: 25, endPoint y: 26, distance: 56.4
click at [22, 26] on div "title add_circle image add_circle crop photo_size_select_large help keyboard Ne…" at bounding box center [296, 154] width 608 height 275
type input "Good Day!"
click at [51, 108] on span "format_bold" at bounding box center [47, 112] width 13 height 13
drag, startPoint x: 104, startPoint y: 152, endPoint x: 61, endPoint y: 122, distance: 53.0
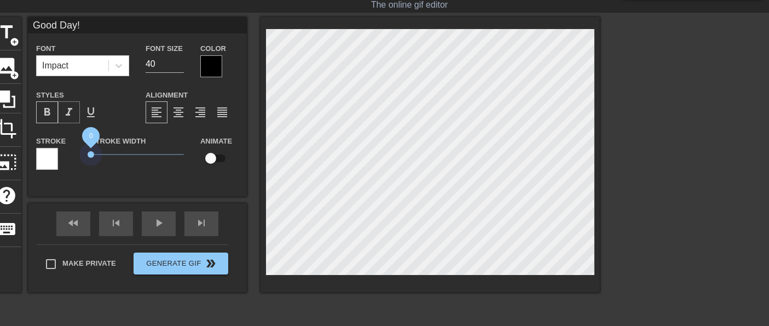
click at [73, 154] on div "Stroke Stroke Width 0 Animate" at bounding box center [137, 156] width 219 height 45
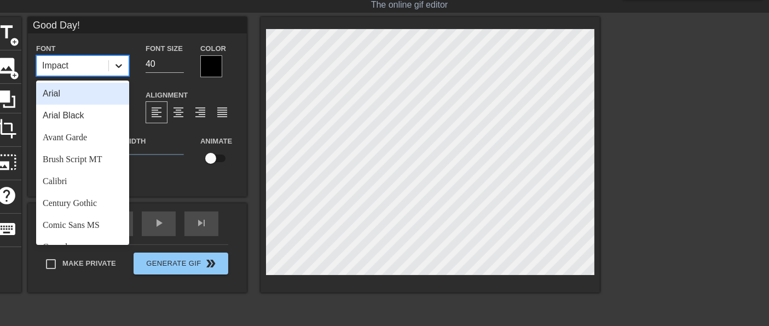
click at [119, 63] on icon at bounding box center [118, 65] width 11 height 11
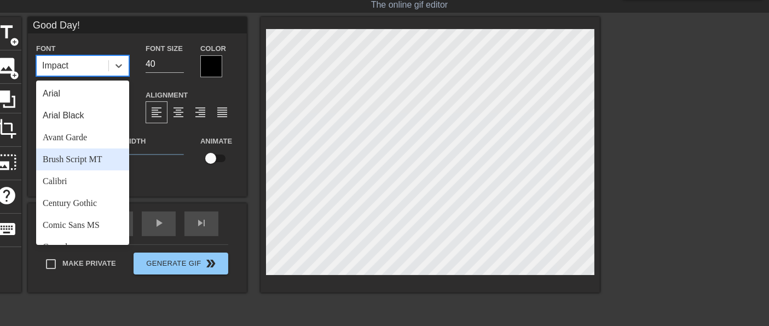
click at [82, 159] on div "Brush Script MT" at bounding box center [82, 159] width 93 height 22
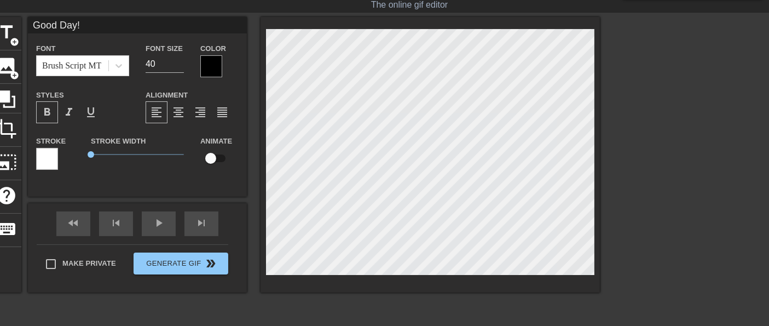
click at [209, 60] on div at bounding box center [211, 66] width 22 height 22
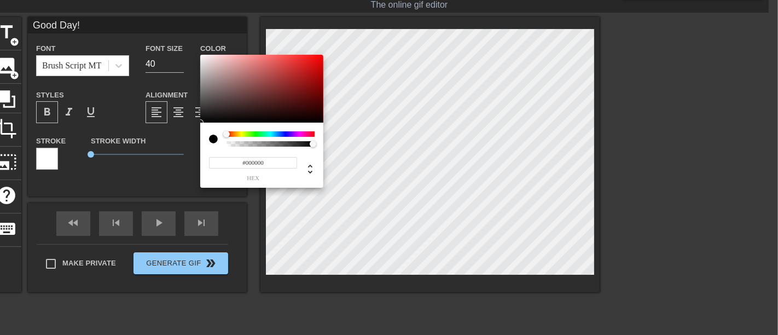
type input "#F50C0C"
click at [318, 57] on div at bounding box center [261, 89] width 123 height 68
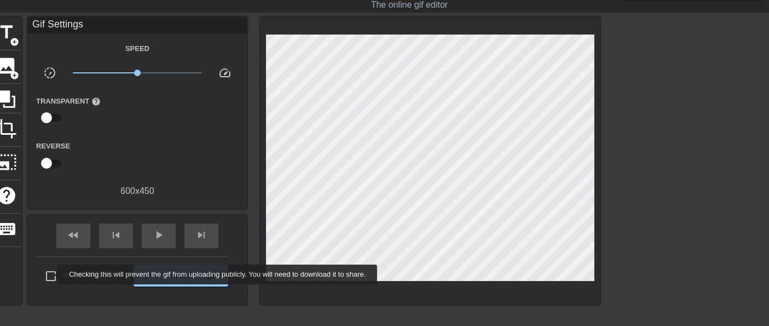
click at [50, 274] on input "Make Private" at bounding box center [50, 275] width 23 height 23
checkbox input "true"
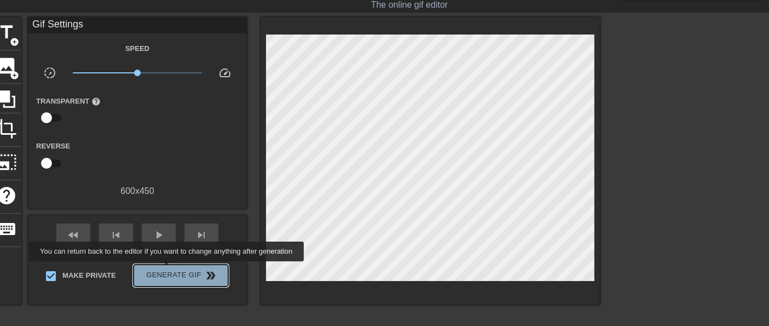
click at [168, 269] on span "Generate Gif double_arrow" at bounding box center [181, 275] width 86 height 13
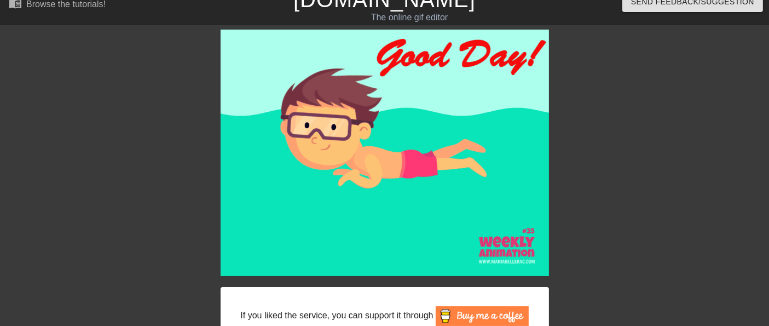
scroll to position [0, 0]
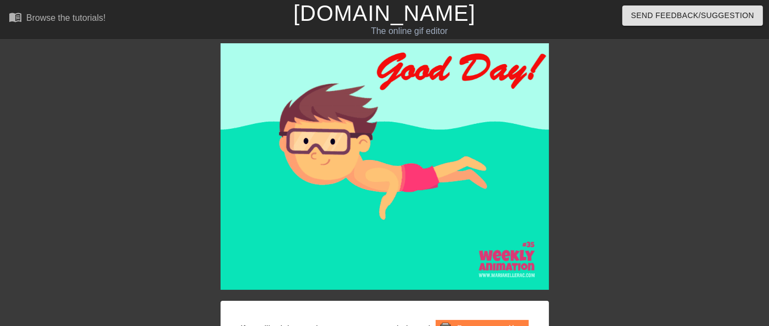
click at [399, 16] on link "[DOMAIN_NAME]" at bounding box center [384, 13] width 182 height 24
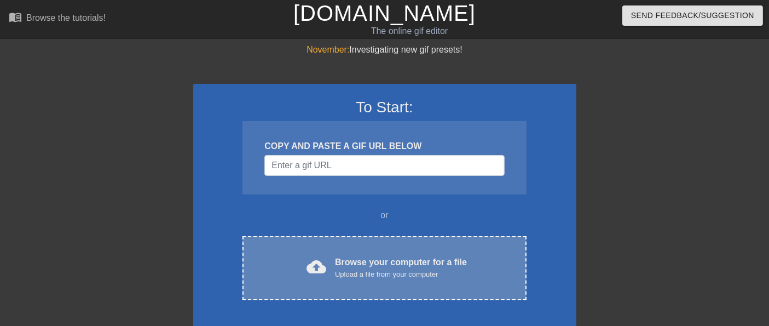
click at [375, 273] on div "Upload a file from your computer" at bounding box center [401, 274] width 132 height 11
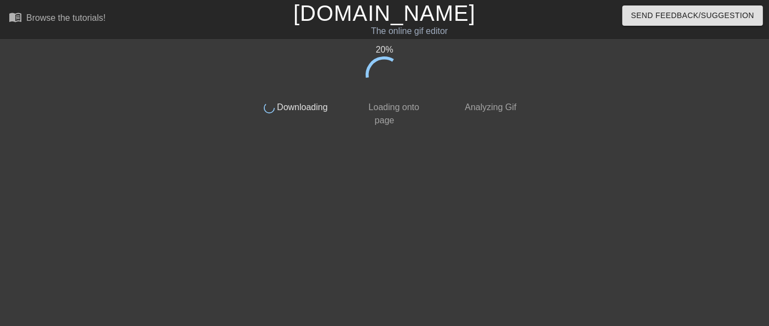
click at [333, 273] on div "20 % done Downloading done Loading onto page done Analyzing Gif" at bounding box center [384, 207] width 275 height 328
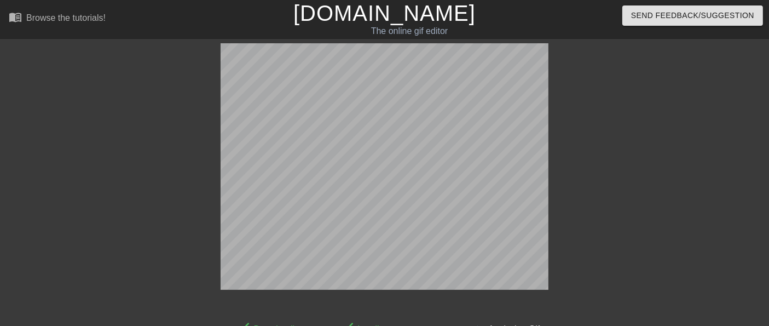
scroll to position [26, 0]
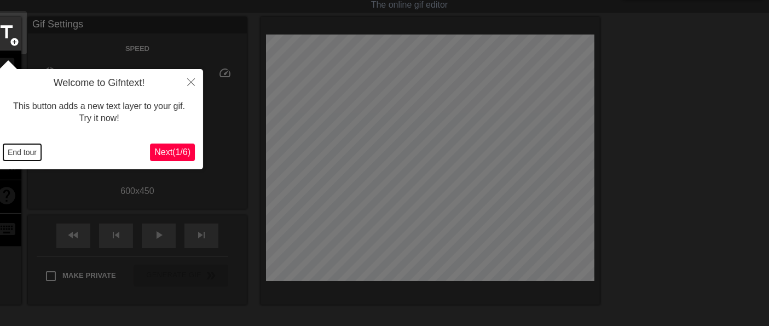
click at [30, 151] on button "End tour" at bounding box center [22, 152] width 38 height 16
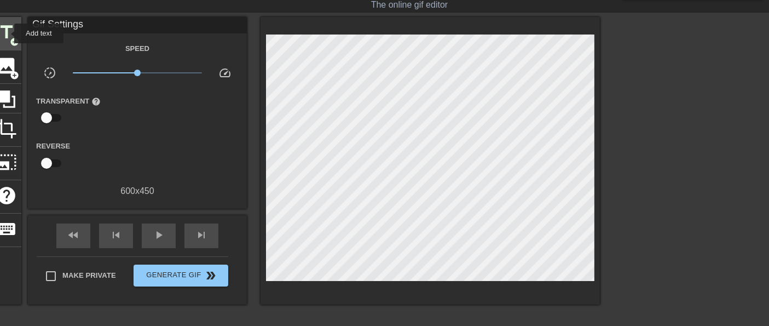
click at [7, 33] on span "title" at bounding box center [6, 32] width 21 height 21
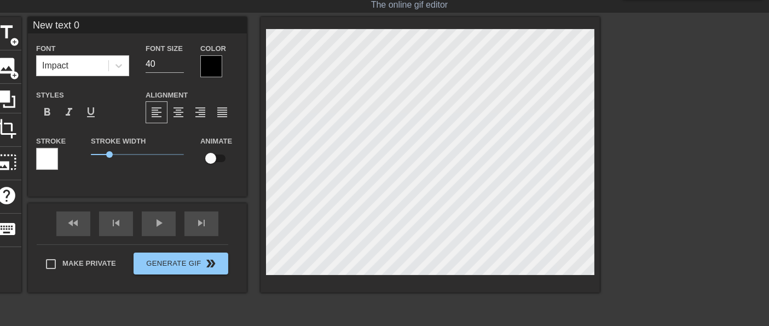
drag, startPoint x: 88, startPoint y: 26, endPoint x: 26, endPoint y: 26, distance: 61.3
click at [26, 26] on div "title add_circle image add_circle crop photo_size_select_large help keyboard Ne…" at bounding box center [296, 154] width 608 height 275
type input "HAPPY DAY!"
click at [52, 113] on span "format_bold" at bounding box center [47, 112] width 13 height 13
drag, startPoint x: 108, startPoint y: 154, endPoint x: 79, endPoint y: 160, distance: 30.2
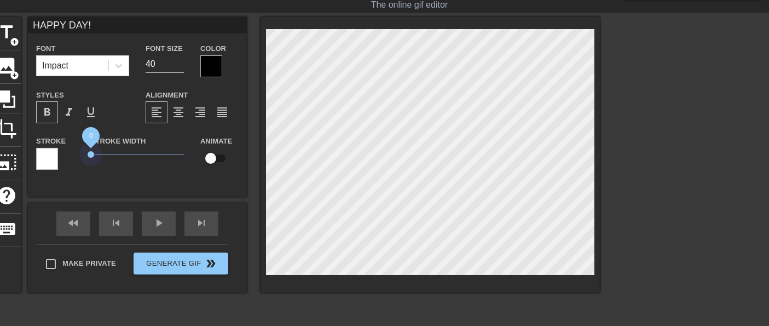
click at [79, 160] on div "Stroke Stroke Width 0 Animate" at bounding box center [137, 156] width 219 height 45
click at [47, 113] on span "format_bold" at bounding box center [47, 112] width 13 height 13
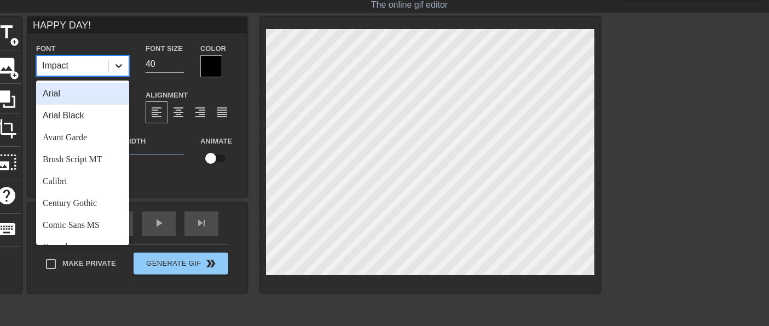
click at [120, 66] on icon at bounding box center [119, 66] width 7 height 4
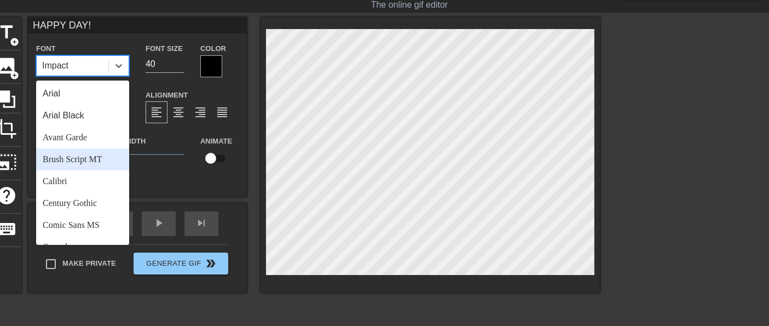
click at [82, 158] on div "Brush Script MT" at bounding box center [82, 159] width 93 height 22
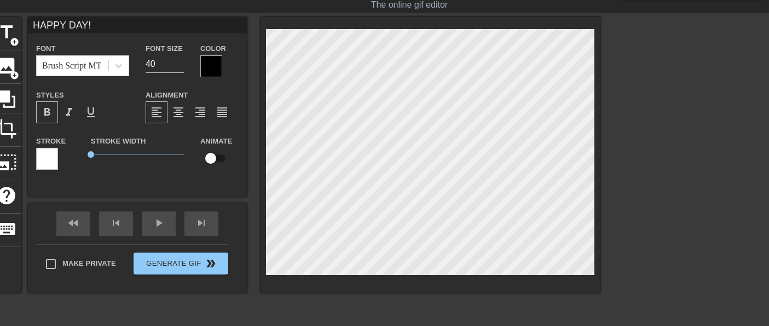
click at [207, 64] on div at bounding box center [211, 66] width 22 height 22
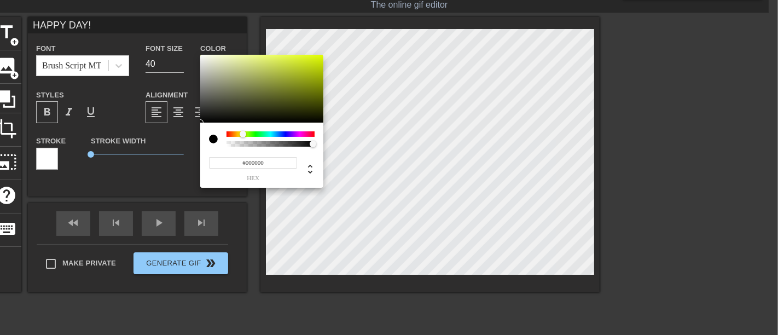
click at [243, 134] on div at bounding box center [271, 133] width 88 height 5
type input "#DEF90D"
click at [317, 56] on div at bounding box center [261, 89] width 123 height 68
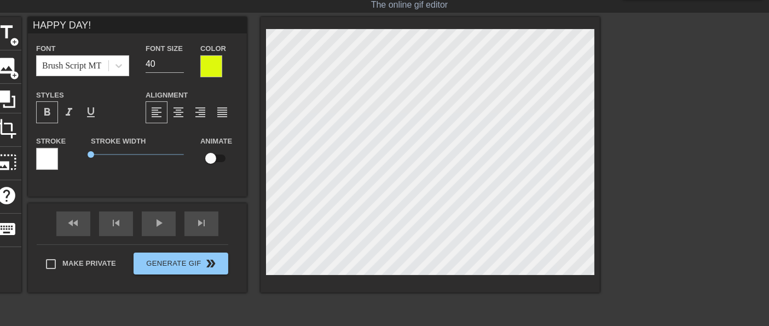
click at [215, 66] on div at bounding box center [211, 66] width 22 height 22
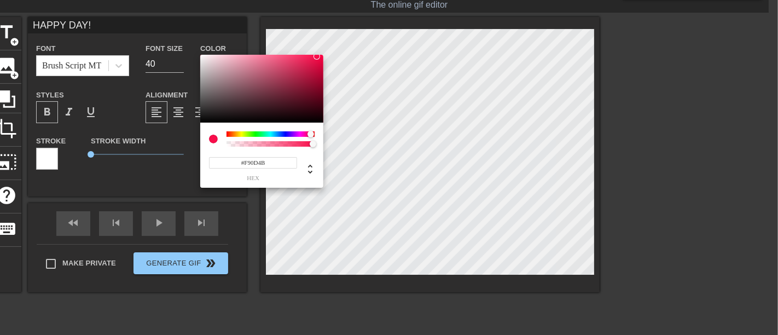
click at [311, 132] on div at bounding box center [271, 133] width 88 height 5
type input "#F10744"
click at [320, 59] on div at bounding box center [323, 62] width 7 height 7
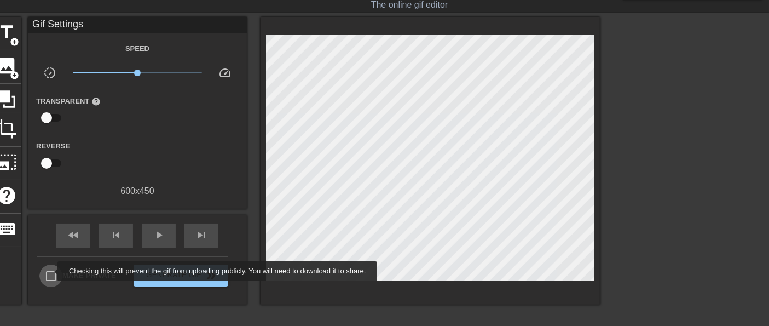
click at [50, 271] on input "Make Private" at bounding box center [50, 275] width 23 height 23
checkbox input "true"
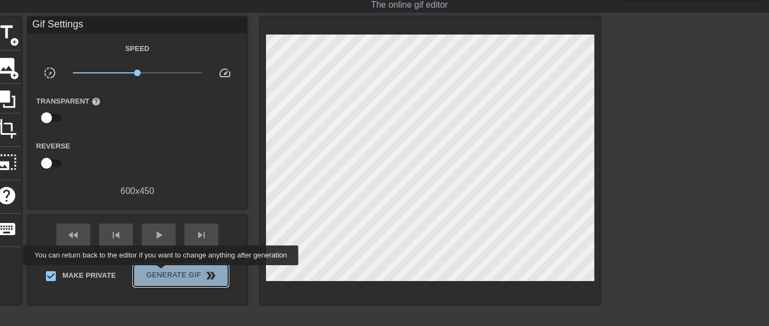
click at [162, 273] on span "Generate Gif double_arrow" at bounding box center [181, 275] width 86 height 13
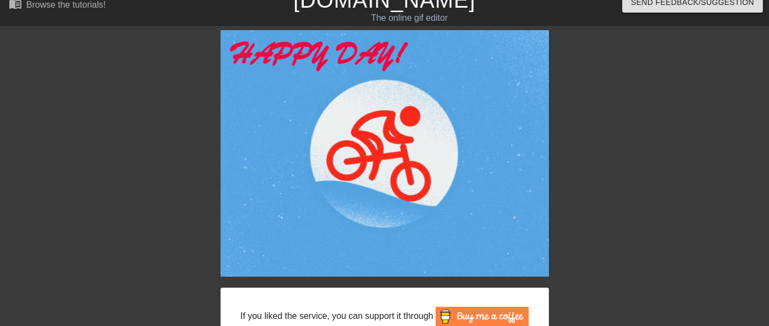
scroll to position [0, 0]
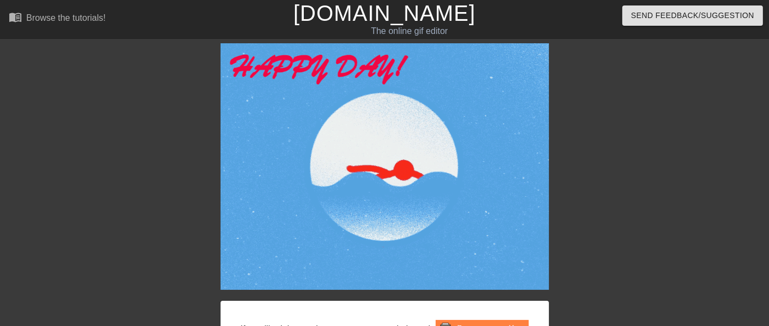
click at [417, 15] on link "[DOMAIN_NAME]" at bounding box center [384, 13] width 182 height 24
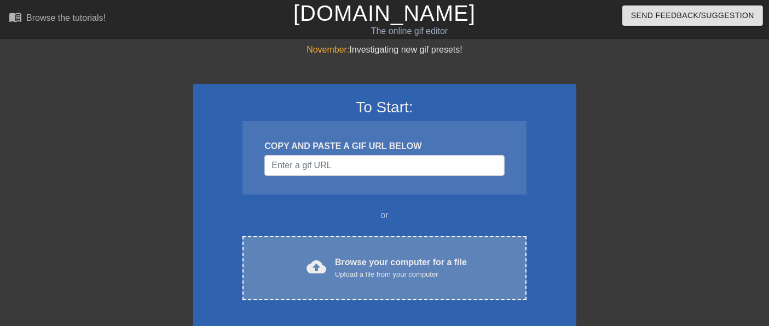
click at [380, 267] on div "Browse your computer for a file Upload a file from your computer" at bounding box center [401, 268] width 132 height 24
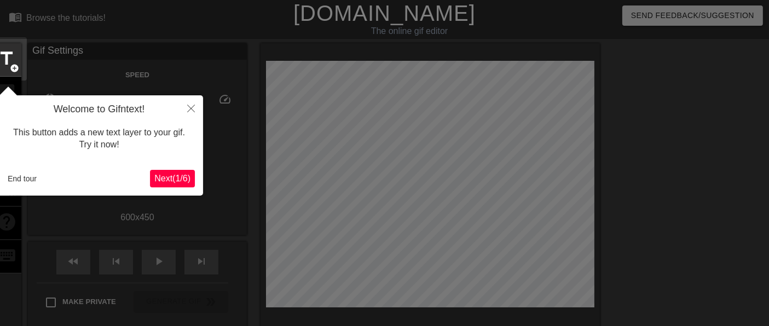
scroll to position [26, 0]
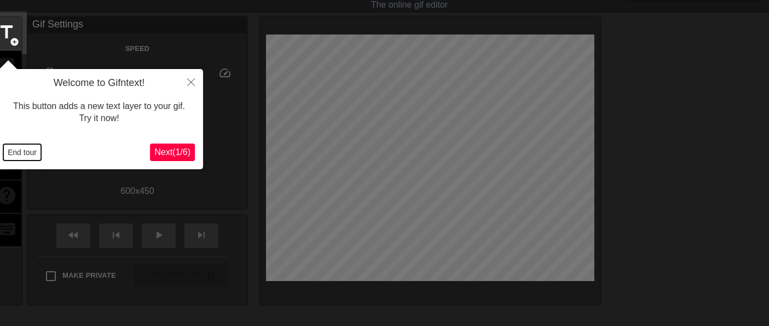
click at [20, 151] on button "End tour" at bounding box center [22, 152] width 38 height 16
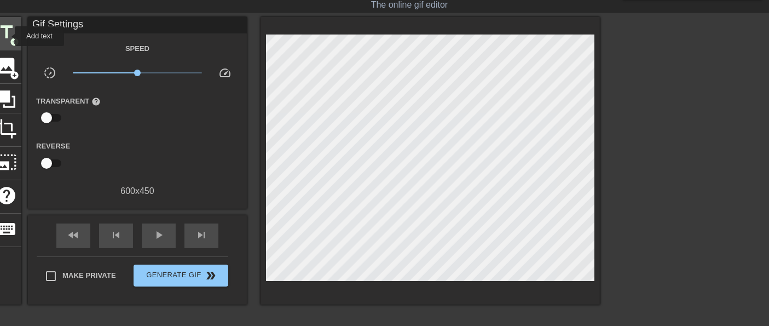
click at [8, 36] on span "title" at bounding box center [6, 32] width 21 height 21
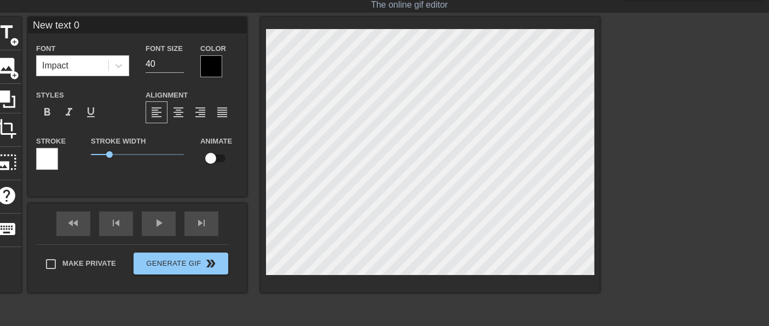
drag, startPoint x: 97, startPoint y: 24, endPoint x: 22, endPoint y: 25, distance: 74.5
click at [22, 25] on div "title add_circle image add_circle crop photo_size_select_large help keyboard Ne…" at bounding box center [296, 154] width 608 height 275
type input "NICE DAY!"
drag, startPoint x: 108, startPoint y: 156, endPoint x: 66, endPoint y: 154, distance: 41.6
click at [67, 155] on div "Stroke Stroke Width 0 Animate" at bounding box center [137, 156] width 219 height 45
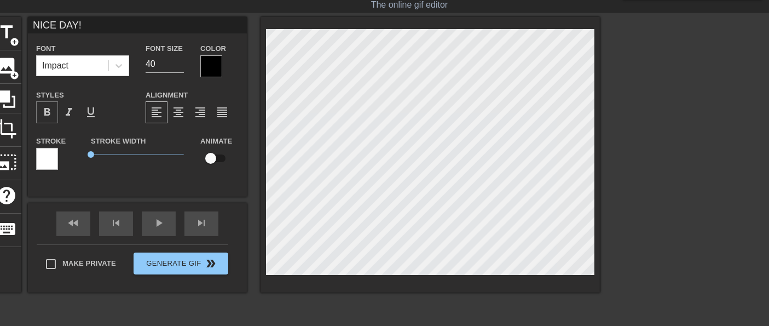
click at [47, 112] on span "format_bold" at bounding box center [47, 112] width 13 height 13
click at [119, 66] on icon at bounding box center [119, 66] width 7 height 4
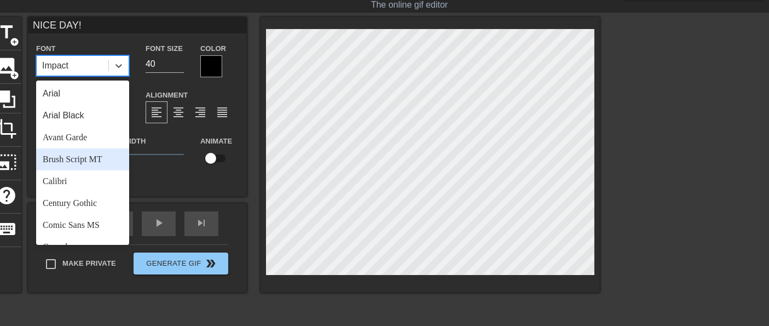
click at [86, 159] on div "Brush Script MT" at bounding box center [82, 159] width 93 height 22
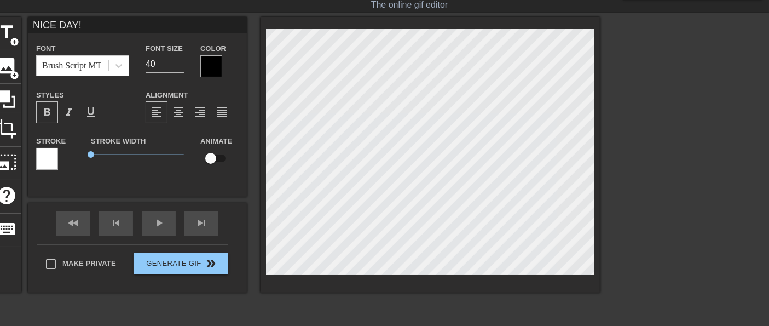
click at [216, 68] on div at bounding box center [211, 66] width 22 height 22
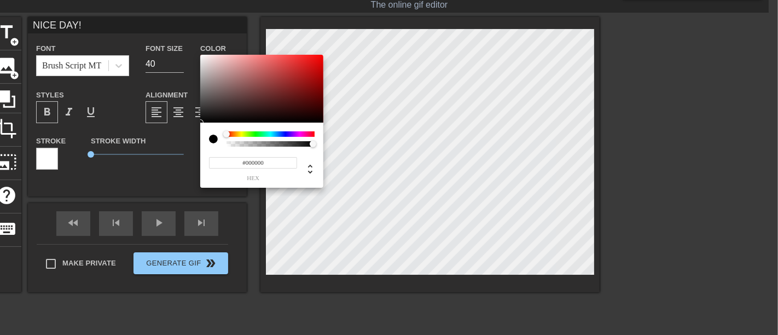
type input "#F5F0F0"
click at [203, 57] on div at bounding box center [261, 89] width 123 height 68
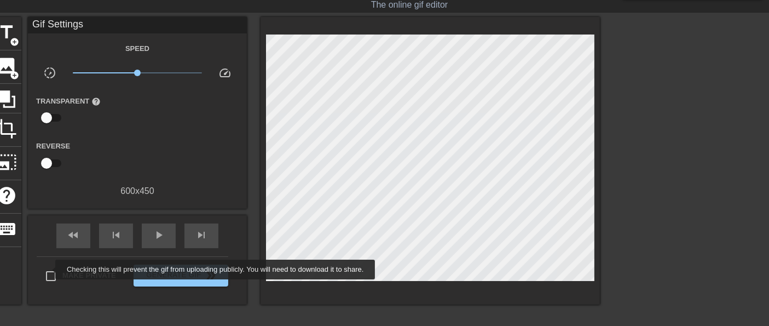
click at [48, 269] on input "Make Private" at bounding box center [50, 275] width 23 height 23
checkbox input "true"
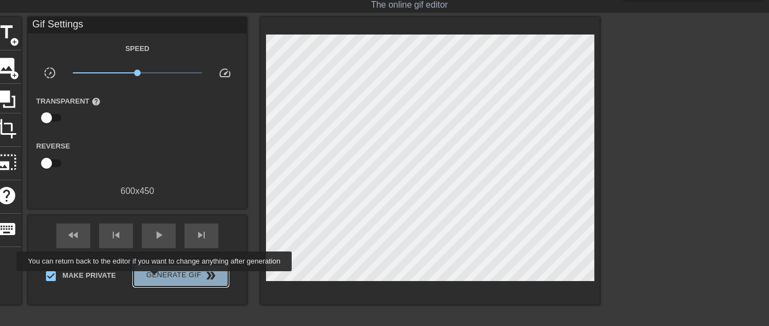
click at [155, 279] on span "Generate Gif double_arrow" at bounding box center [181, 275] width 86 height 13
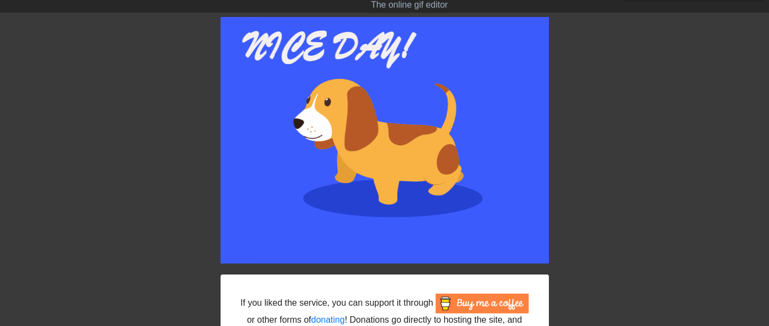
scroll to position [0, 0]
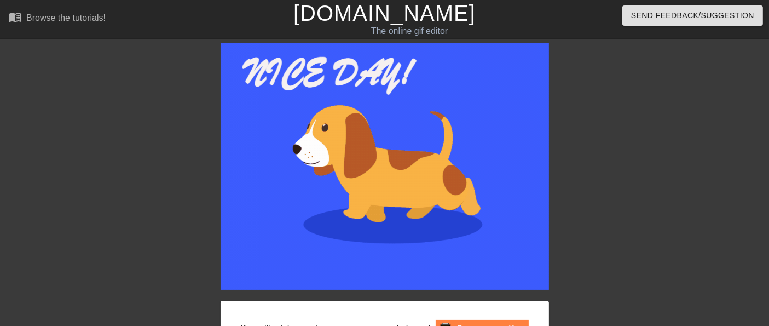
click at [402, 15] on link "[DOMAIN_NAME]" at bounding box center [384, 13] width 182 height 24
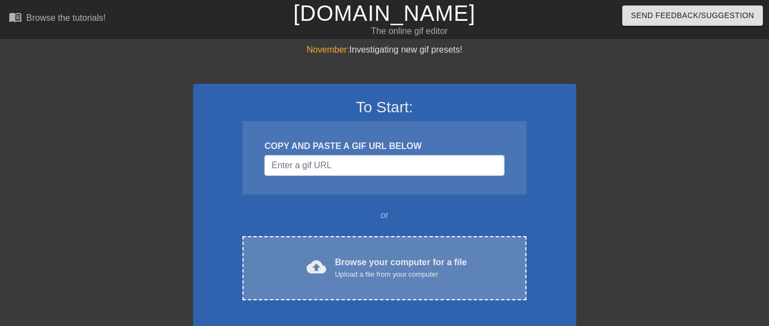
click at [334, 275] on div "cloud_upload Browse your computer for a file Upload a file from your computer" at bounding box center [385, 268] width 238 height 25
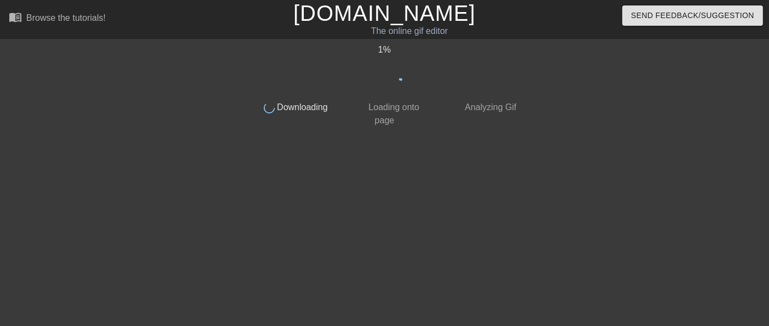
click at [318, 253] on div "1 % done Downloading done Loading onto page done Analyzing Gif" at bounding box center [384, 207] width 275 height 328
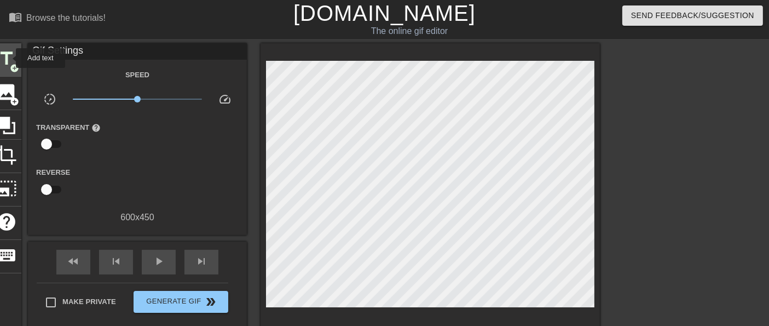
click at [8, 57] on span "title" at bounding box center [6, 58] width 21 height 21
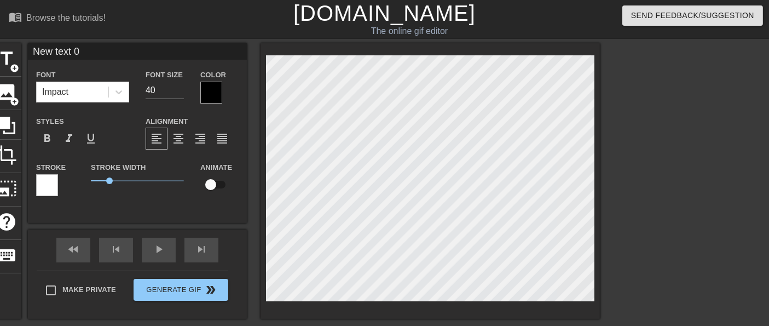
drag, startPoint x: 95, startPoint y: 54, endPoint x: 32, endPoint y: 50, distance: 62.5
click at [32, 50] on input "New text 0" at bounding box center [137, 51] width 219 height 16
type input "HAPPY DAY!"
click at [49, 137] on span "format_bold" at bounding box center [47, 138] width 13 height 13
drag, startPoint x: 106, startPoint y: 180, endPoint x: 59, endPoint y: 175, distance: 46.8
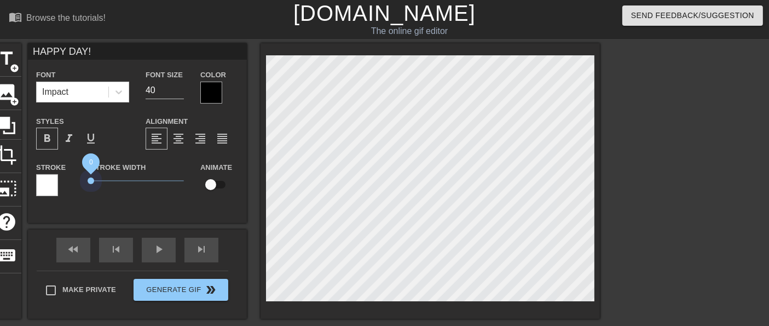
click at [65, 186] on div "Stroke Stroke Width 0 Animate" at bounding box center [137, 182] width 219 height 45
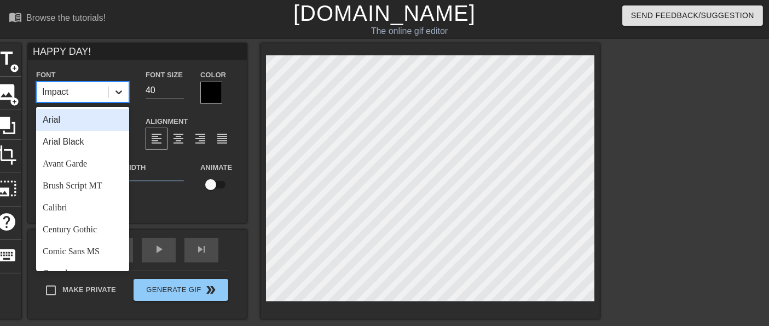
click at [117, 90] on icon at bounding box center [118, 91] width 11 height 11
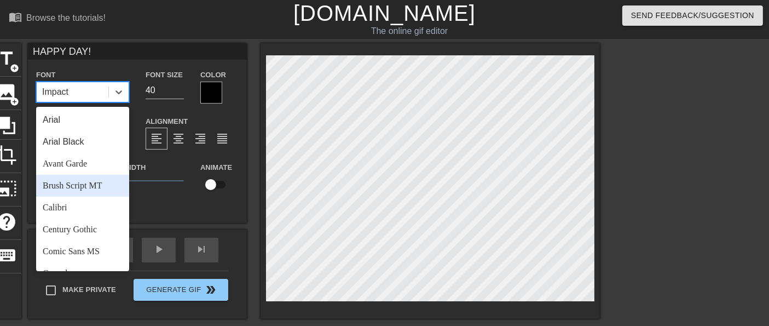
click at [80, 183] on div "Brush Script MT" at bounding box center [82, 186] width 93 height 22
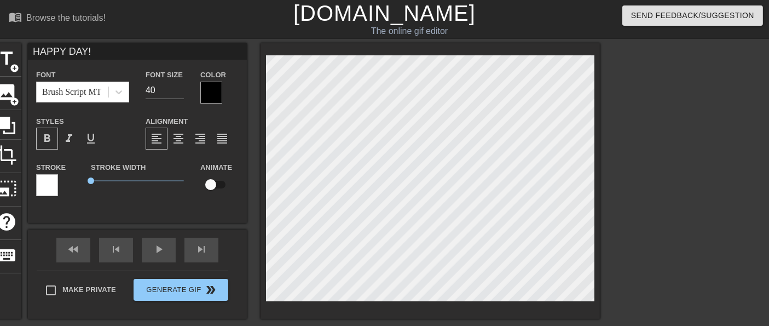
click at [212, 88] on div at bounding box center [211, 93] width 22 height 22
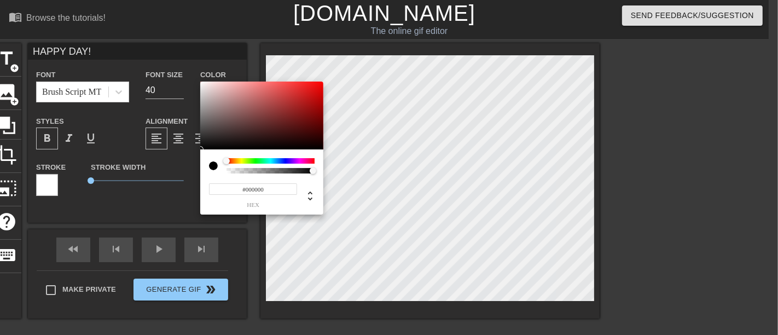
type input "#F70B0B"
click at [318, 84] on div at bounding box center [261, 116] width 123 height 68
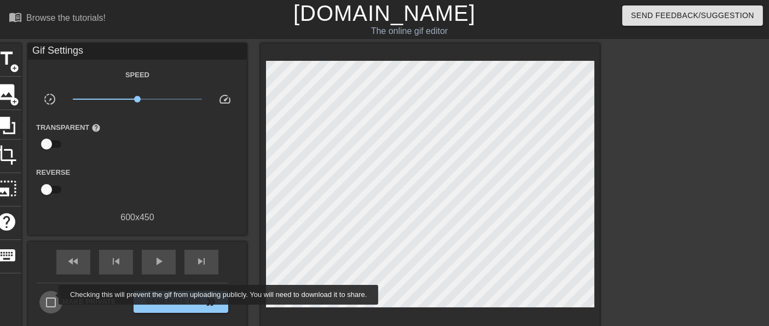
drag, startPoint x: 51, startPoint y: 295, endPoint x: 99, endPoint y: 307, distance: 48.6
click at [51, 295] on input "Make Private" at bounding box center [50, 302] width 23 height 23
checkbox input "true"
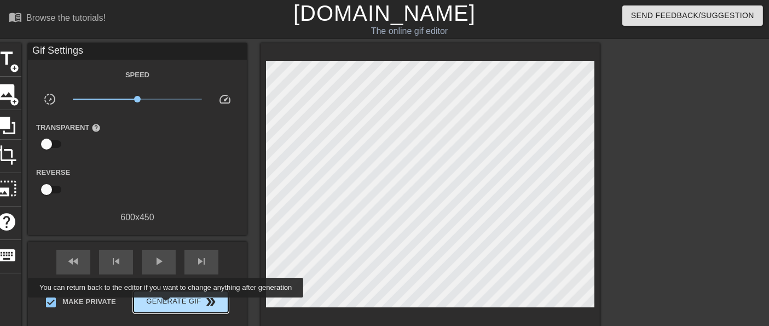
click at [167, 305] on span "Generate Gif double_arrow" at bounding box center [181, 301] width 86 height 13
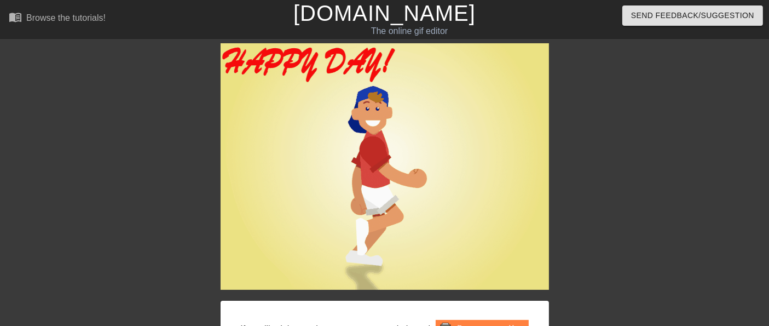
click at [395, 16] on link "[DOMAIN_NAME]" at bounding box center [384, 13] width 182 height 24
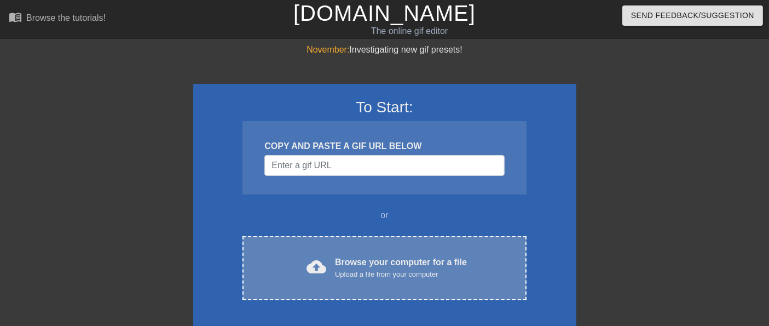
click at [356, 279] on div "cloud_upload Browse your computer for a file Upload a file from your computer C…" at bounding box center [385, 268] width 284 height 64
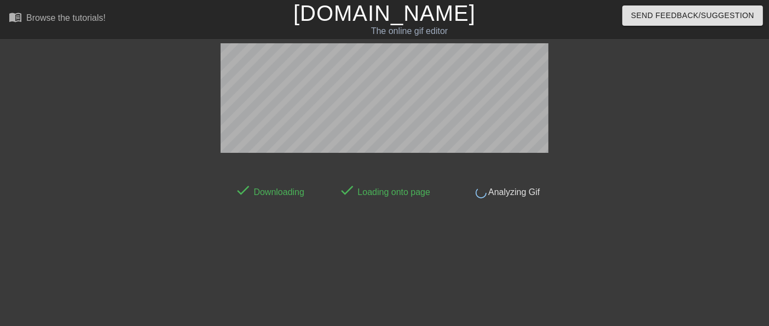
scroll to position [26, 0]
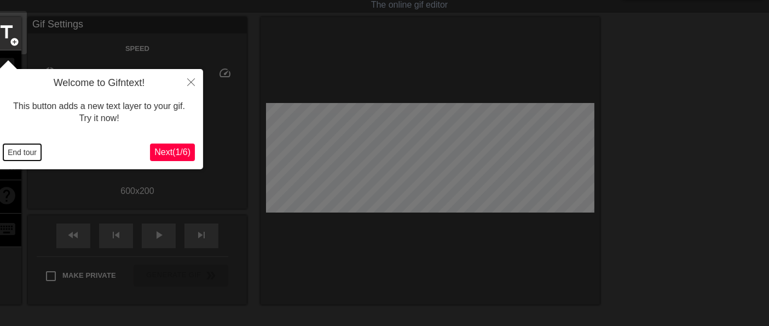
click at [25, 149] on button "End tour" at bounding box center [22, 152] width 38 height 16
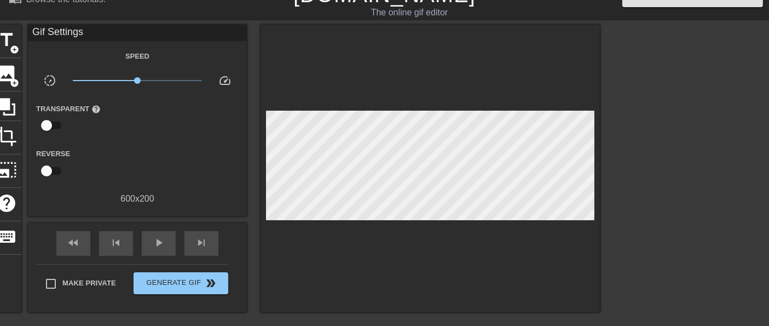
scroll to position [0, 0]
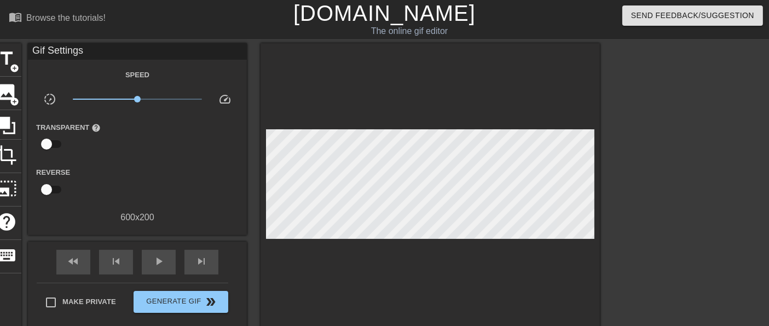
click at [403, 20] on link "[DOMAIN_NAME]" at bounding box center [384, 13] width 182 height 24
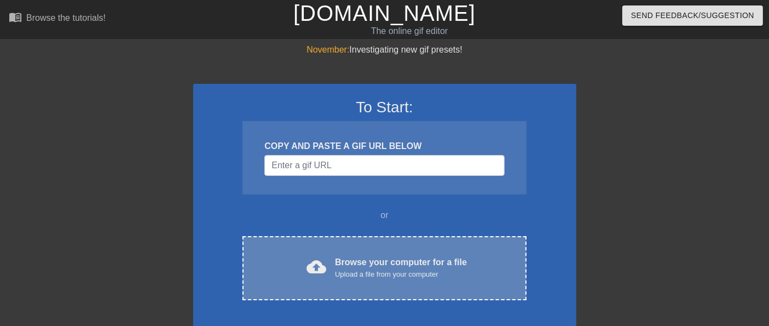
click at [359, 257] on div "Browse your computer for a file Upload a file from your computer" at bounding box center [401, 268] width 132 height 24
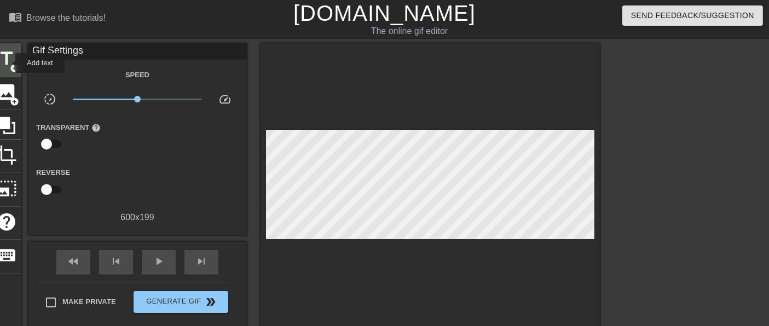
click at [8, 63] on span "title" at bounding box center [6, 58] width 21 height 21
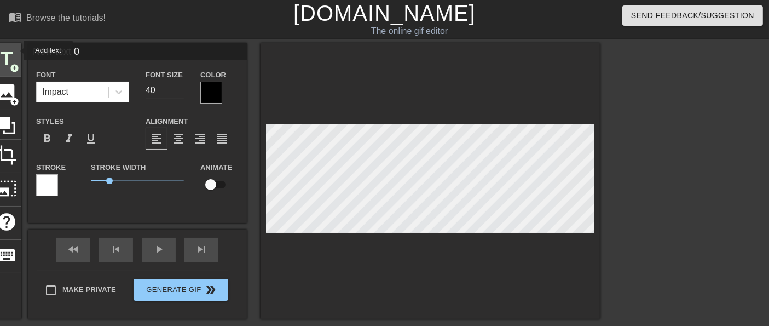
drag, startPoint x: 91, startPoint y: 48, endPoint x: 11, endPoint y: 50, distance: 79.4
click at [13, 50] on div "title add_circle image add_circle crop photo_size_select_large help keyboard Ne…" at bounding box center [296, 180] width 608 height 275
type input "Beautiful Day!"
click at [44, 139] on span "format_bold" at bounding box center [47, 138] width 13 height 13
drag, startPoint x: 109, startPoint y: 182, endPoint x: 76, endPoint y: 186, distance: 33.1
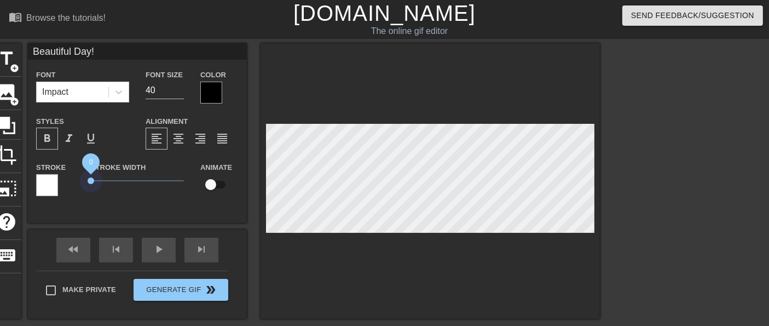
click at [76, 186] on div "Stroke Stroke Width 0 Animate" at bounding box center [137, 182] width 219 height 45
click at [119, 91] on icon at bounding box center [118, 91] width 11 height 11
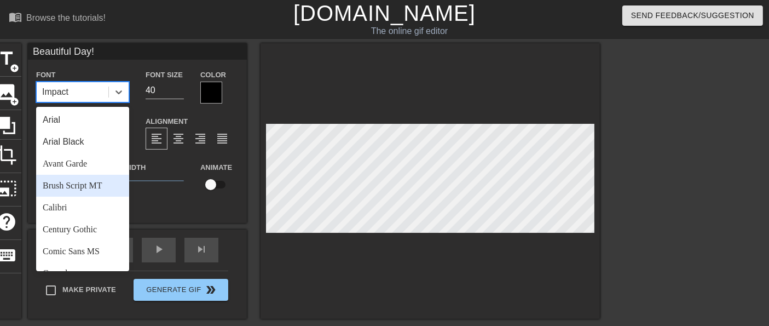
click at [80, 184] on div "Brush Script MT" at bounding box center [82, 186] width 93 height 22
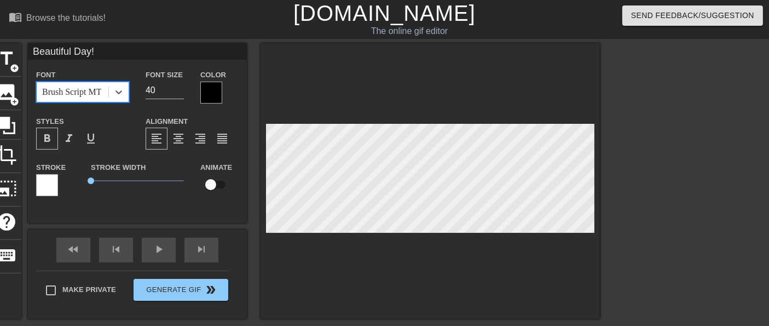
click at [211, 89] on div at bounding box center [211, 93] width 22 height 22
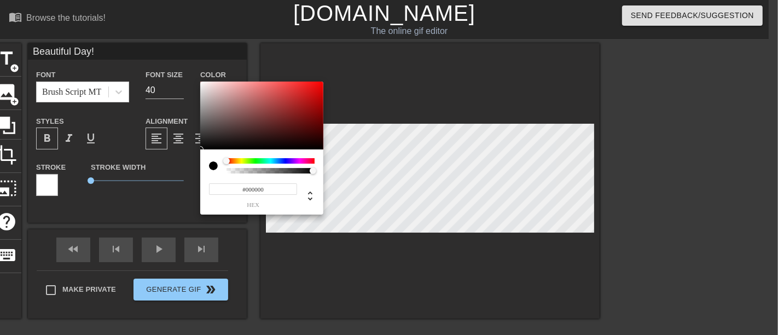
type input "#F50606"
click at [321, 84] on div at bounding box center [261, 116] width 123 height 68
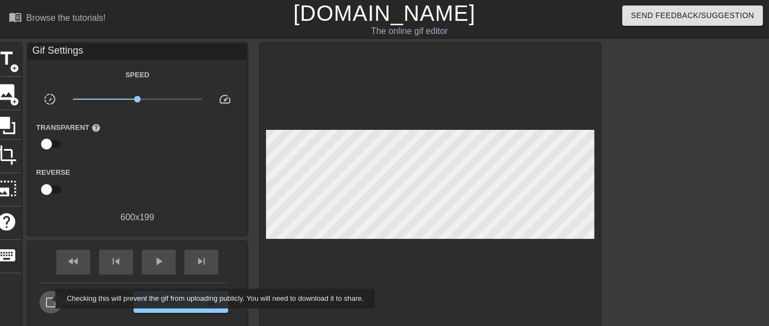
click at [48, 298] on input "Make Private" at bounding box center [50, 302] width 23 height 23
checkbox input "true"
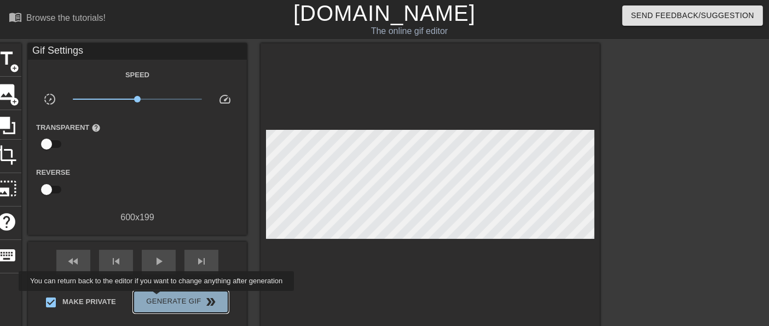
click at [158, 298] on span "Generate Gif double_arrow" at bounding box center [181, 301] width 86 height 13
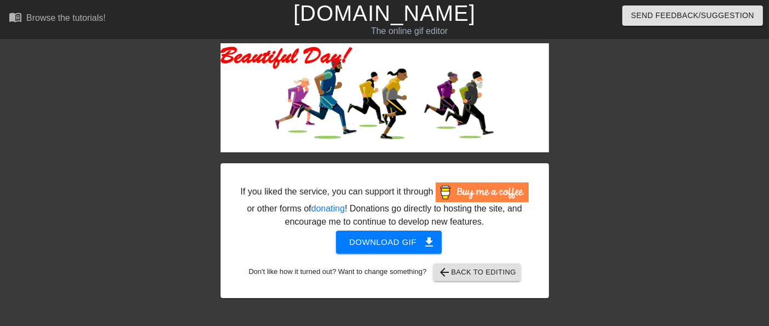
drag, startPoint x: 769, startPoint y: 86, endPoint x: 774, endPoint y: 37, distance: 49.6
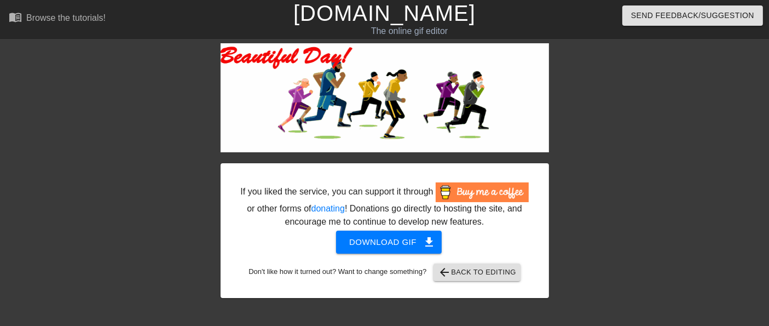
click at [769, 37] on html "menu_book Browse the tutorials! Gifntext.com The online gif editor Send Feedbac…" at bounding box center [384, 188] width 769 height 377
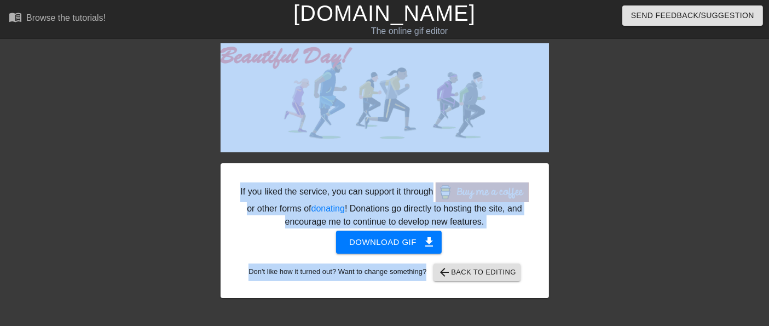
scroll to position [0, 8]
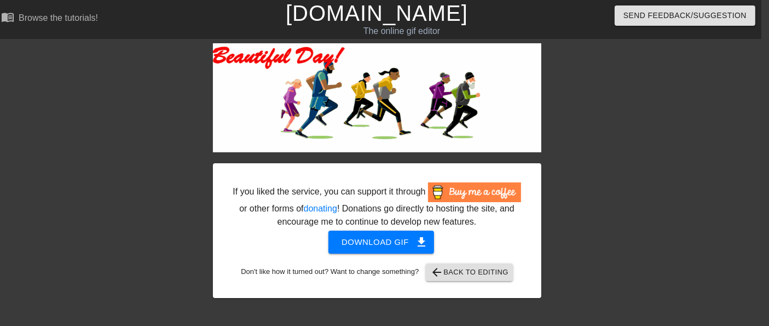
drag, startPoint x: 575, startPoint y: 89, endPoint x: 587, endPoint y: 90, distance: 12.1
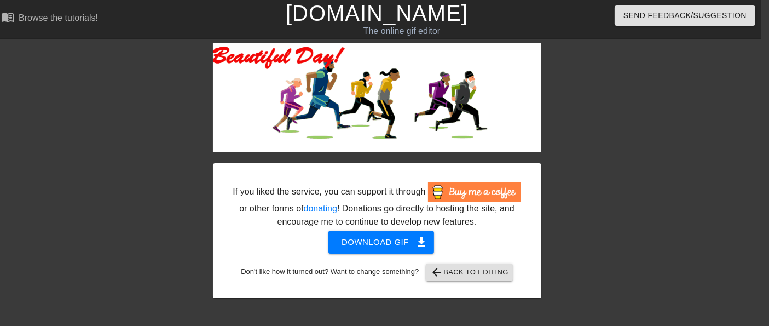
click at [576, 90] on div at bounding box center [637, 207] width 164 height 328
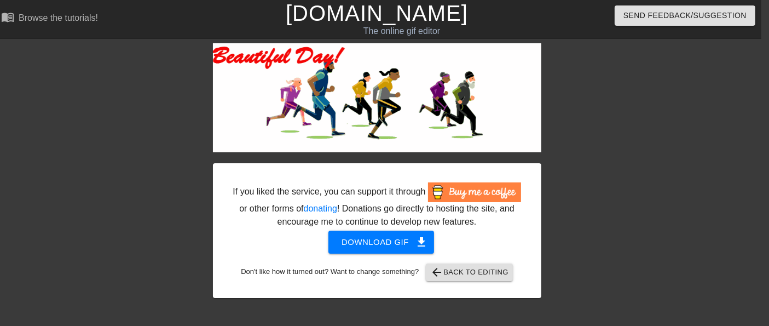
click at [348, 10] on link "[DOMAIN_NAME]" at bounding box center [377, 13] width 182 height 24
